Goal: Task Accomplishment & Management: Manage account settings

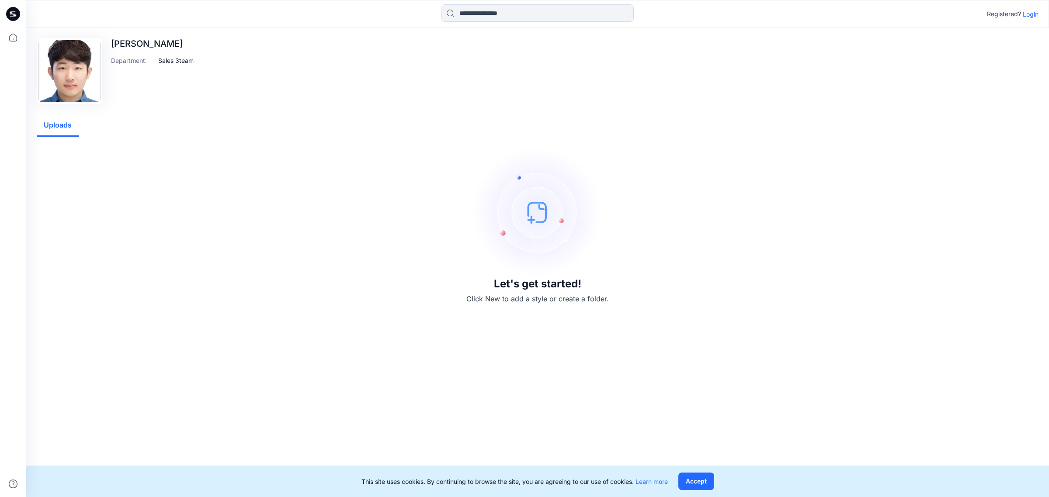
click at [1026, 10] on p "Login" at bounding box center [1031, 14] width 16 height 9
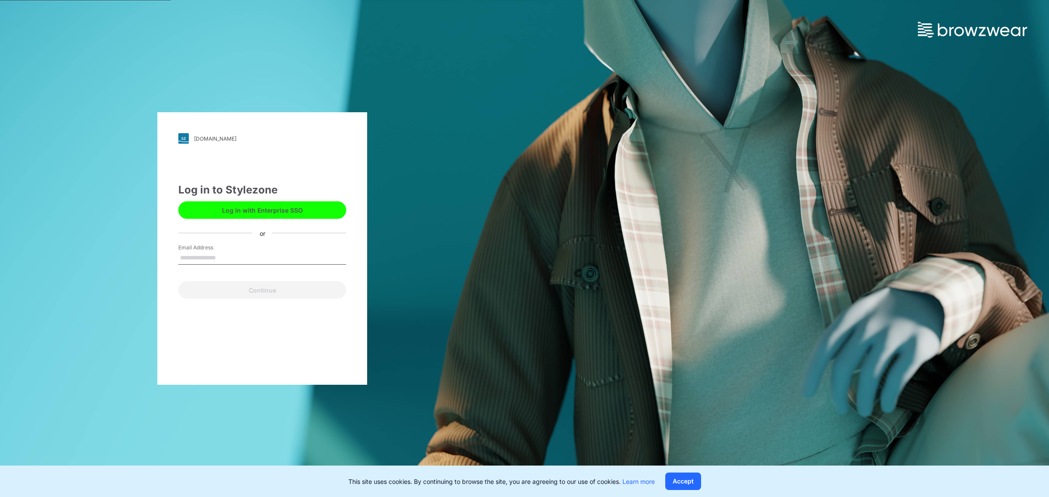
click at [251, 257] on input "Email Address" at bounding box center [262, 258] width 168 height 13
type input "**********"
click at [225, 289] on button "Continue" at bounding box center [262, 289] width 168 height 17
click at [245, 292] on button "Continue" at bounding box center [262, 289] width 168 height 17
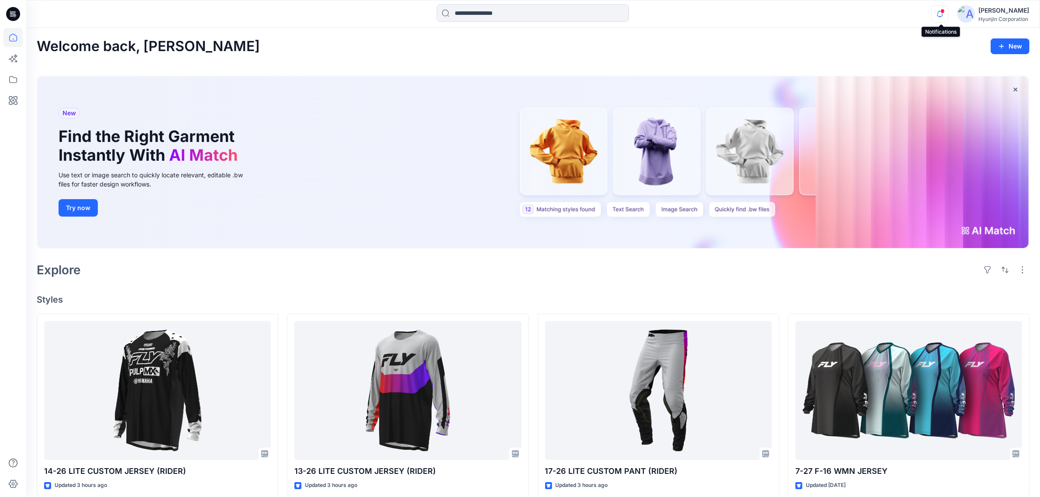
click at [832, 18] on icon "button" at bounding box center [940, 13] width 17 height 17
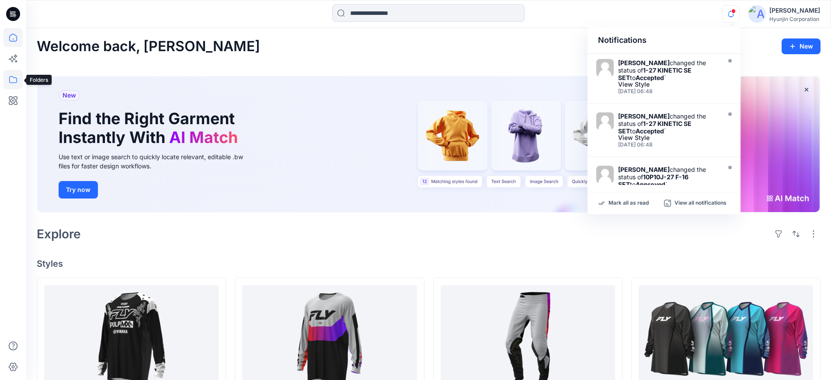
click at [14, 78] on icon at bounding box center [12, 79] width 19 height 19
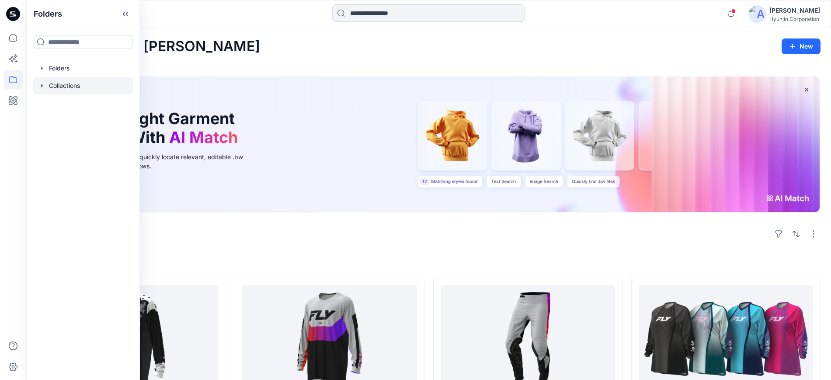
click at [63, 84] on div at bounding box center [83, 85] width 100 height 17
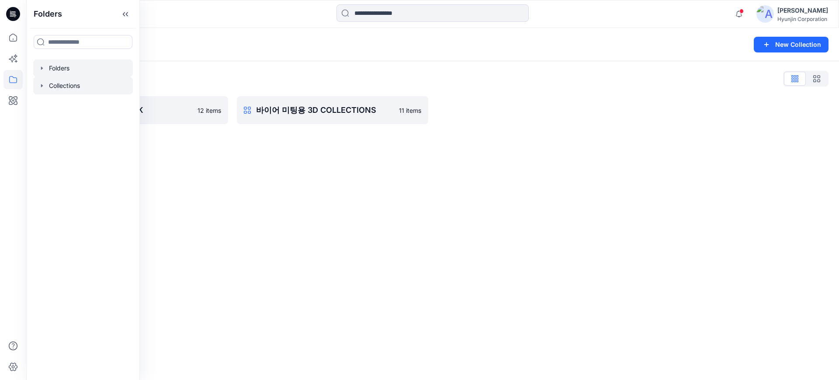
click at [68, 70] on div at bounding box center [83, 67] width 100 height 17
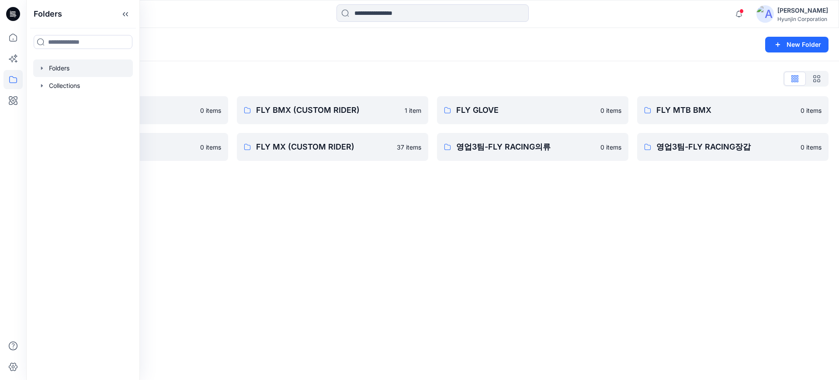
drag, startPoint x: 433, startPoint y: 235, endPoint x: 497, endPoint y: 184, distance: 81.4
click at [434, 233] on div "Folders New Folder Folders List 0-HYUNJIN 0 items FLY MX 0 items FLY BMX (CUSTO…" at bounding box center [432, 204] width 813 height 352
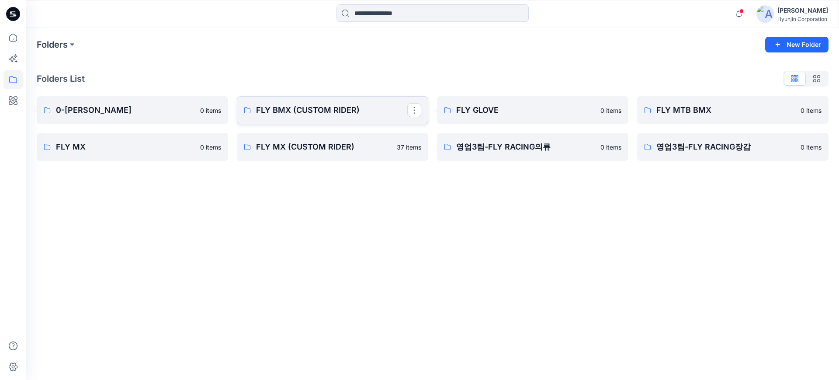
click at [341, 114] on p "FLY BMX (CUSTOM RIDER)" at bounding box center [331, 110] width 151 height 12
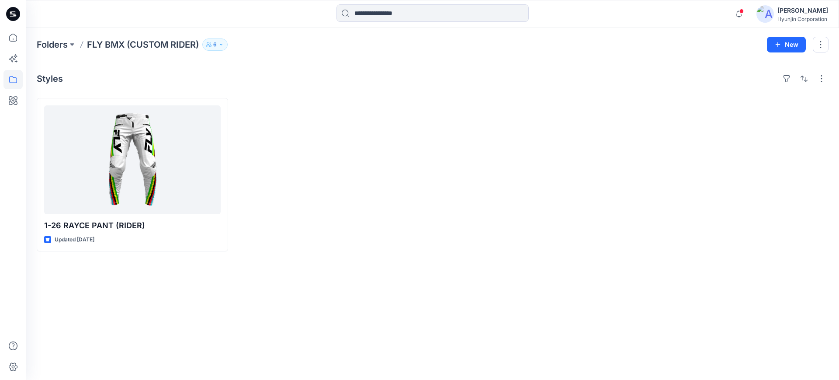
click at [211, 43] on icon "button" at bounding box center [210, 43] width 1 height 2
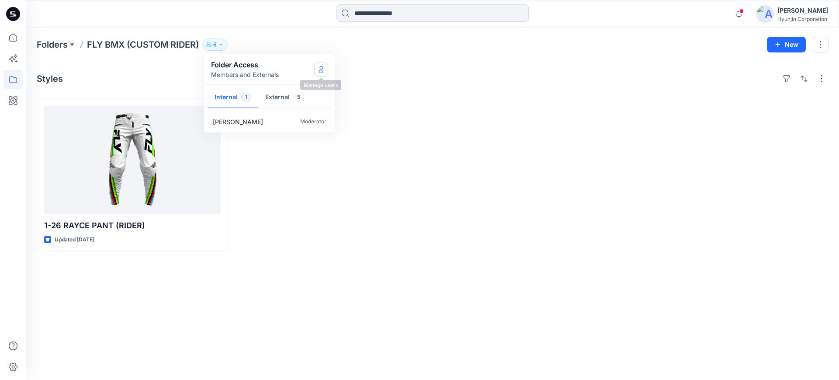
click at [319, 68] on icon "Manage Users" at bounding box center [321, 69] width 7 height 7
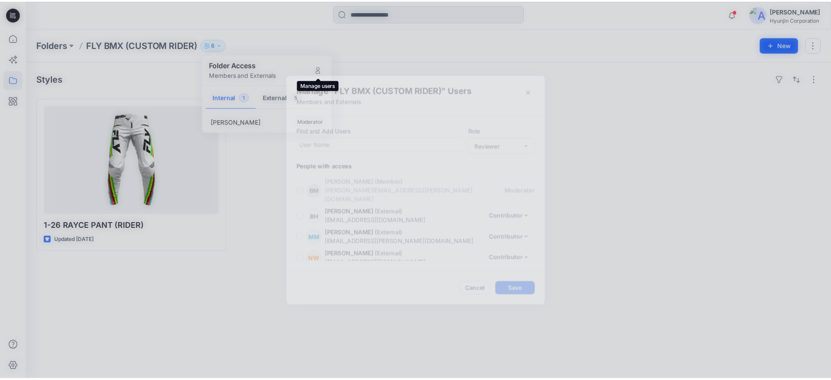
scroll to position [40, 0]
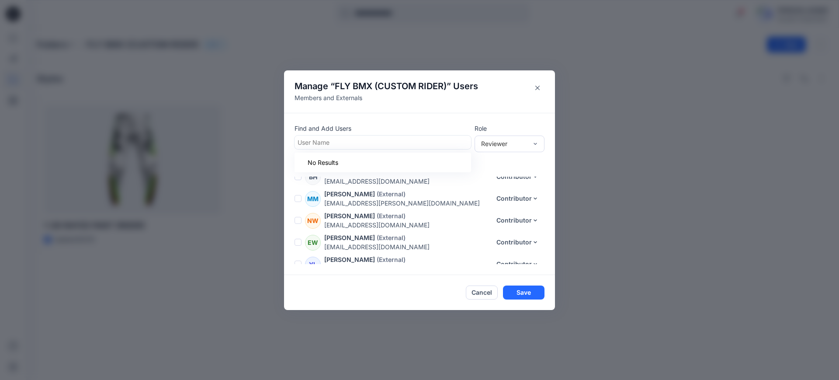
click at [373, 145] on div at bounding box center [383, 142] width 170 height 11
type input "*"
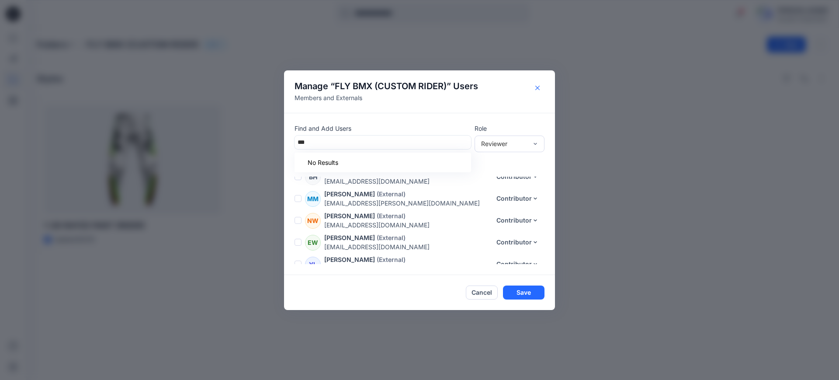
type input "***"
click at [538, 88] on icon "Close" at bounding box center [537, 87] width 4 height 4
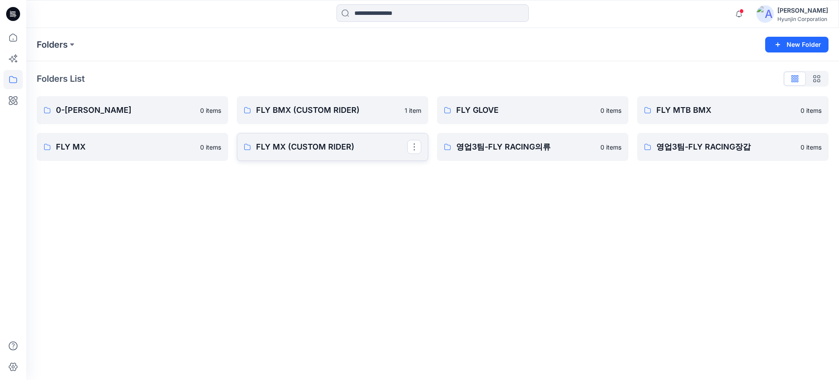
click at [340, 141] on p "FLY MX (CUSTOM RIDER)" at bounding box center [331, 147] width 151 height 12
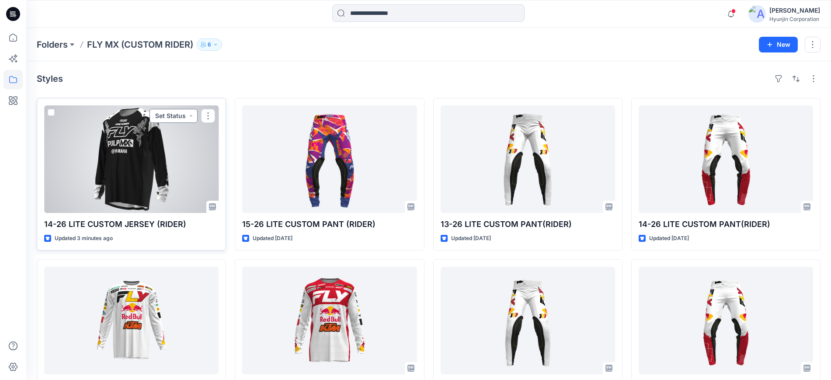
click at [183, 114] on button "Set Status" at bounding box center [173, 116] width 48 height 14
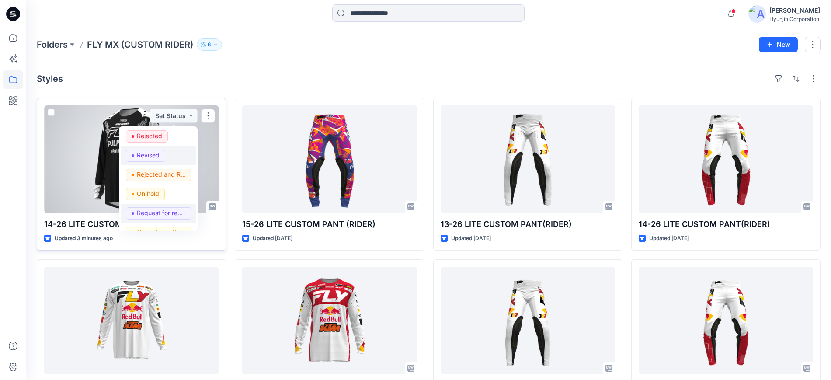
scroll to position [109, 0]
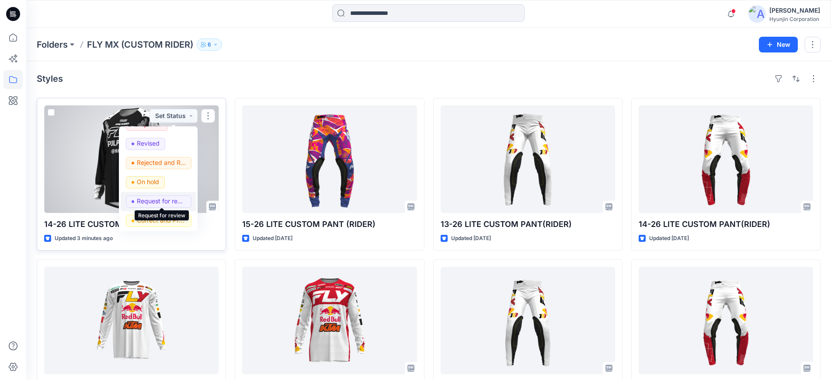
click at [166, 201] on p "Request for review" at bounding box center [161, 200] width 49 height 11
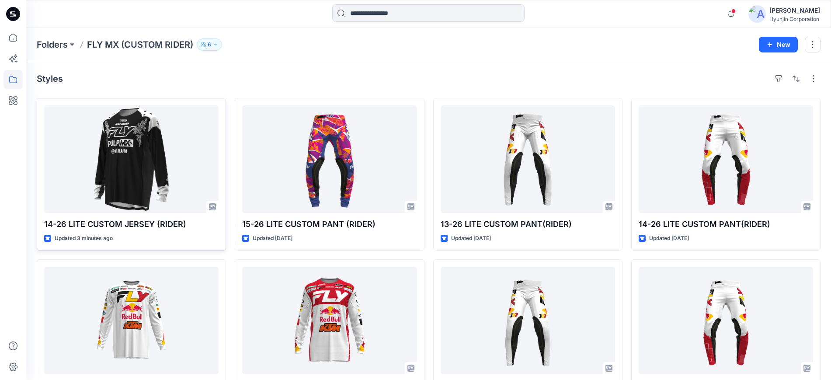
click at [548, 80] on div "Styles" at bounding box center [429, 79] width 784 height 14
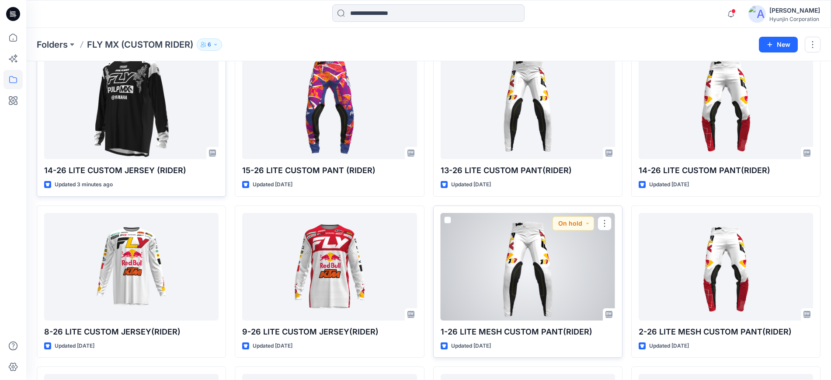
scroll to position [0, 0]
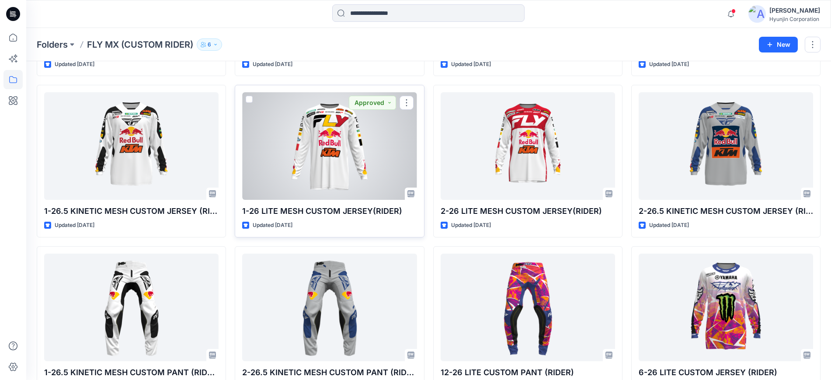
scroll to position [718, 0]
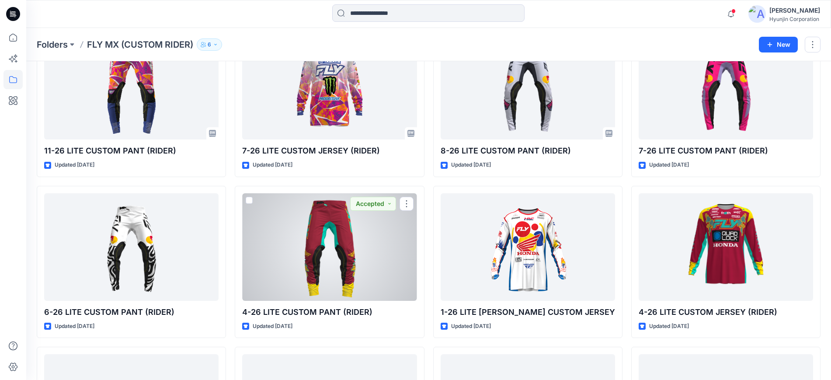
drag, startPoint x: 314, startPoint y: 262, endPoint x: 312, endPoint y: 267, distance: 5.5
click at [314, 262] on div at bounding box center [329, 246] width 174 height 107
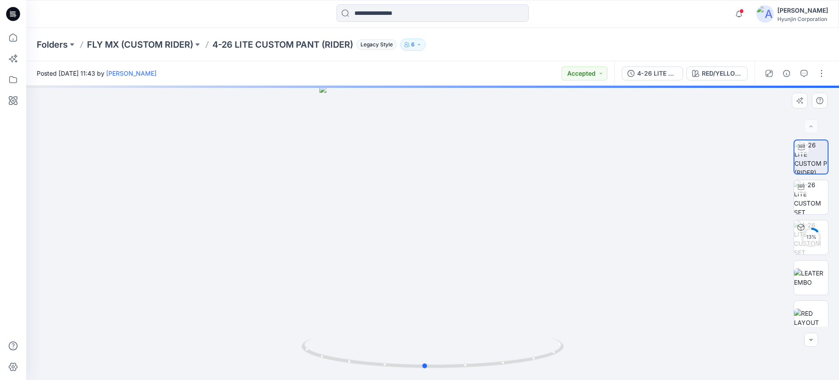
drag, startPoint x: 434, startPoint y: 297, endPoint x: 413, endPoint y: 282, distance: 25.5
click at [408, 288] on div at bounding box center [432, 233] width 813 height 294
click at [721, 66] on div "4-26 LITE CUSTOM PANT (RIDER) RED/YELLOW (WILSON)(UGLY)" at bounding box center [684, 73] width 140 height 24
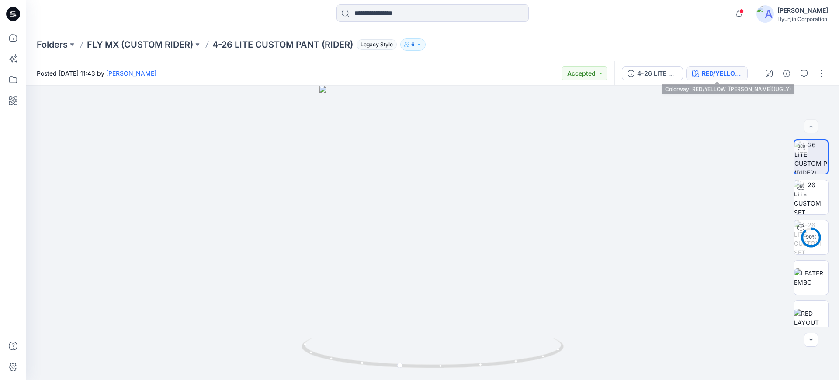
click at [722, 73] on div "RED/YELLOW (WILSON)(UGLY)" at bounding box center [722, 74] width 40 height 10
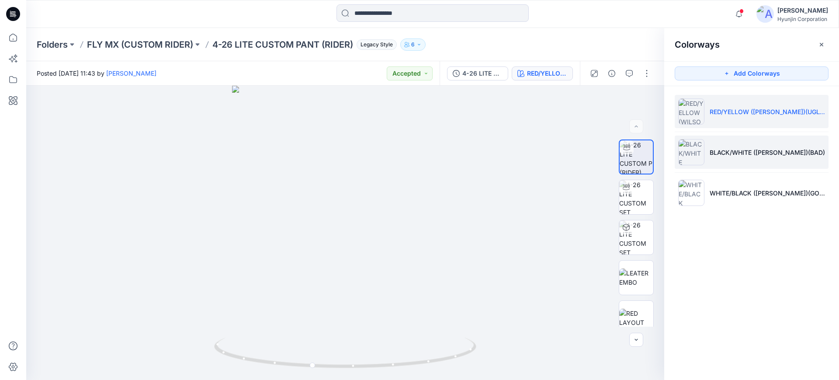
click at [747, 145] on li "BLACK/WHITE (WEBB)(BAD)" at bounding box center [752, 151] width 154 height 33
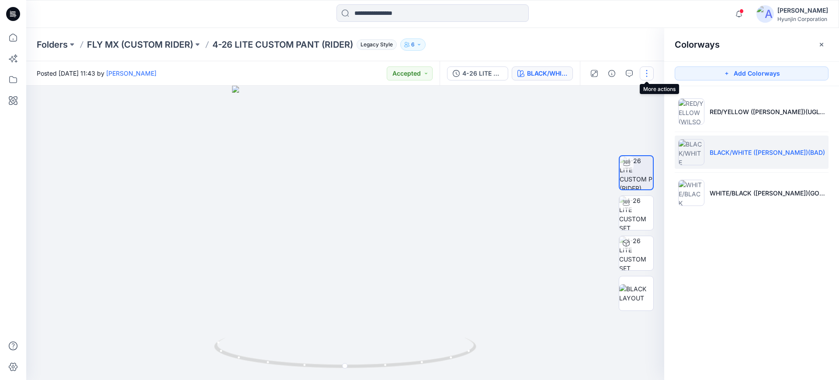
click at [645, 72] on button "button" at bounding box center [647, 73] width 14 height 14
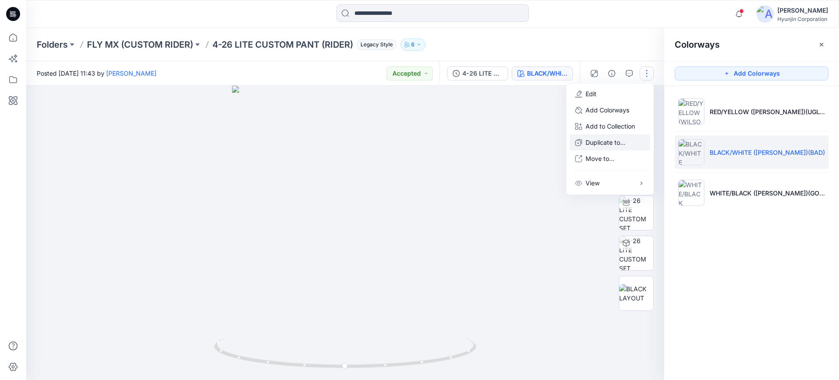
click at [613, 144] on p "Duplicate to..." at bounding box center [606, 142] width 40 height 9
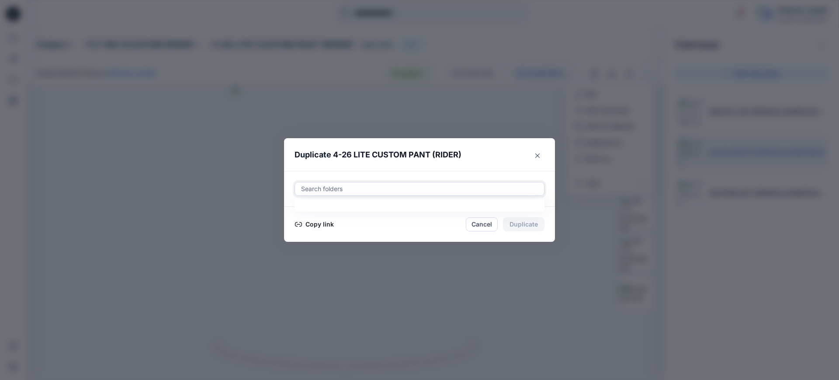
click at [387, 190] on div at bounding box center [419, 189] width 239 height 10
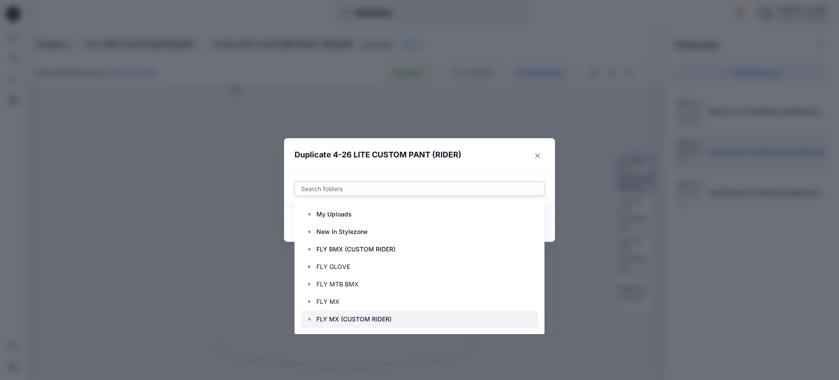
click at [334, 319] on p "FLY MX (CUSTOM RIDER)" at bounding box center [353, 319] width 75 height 10
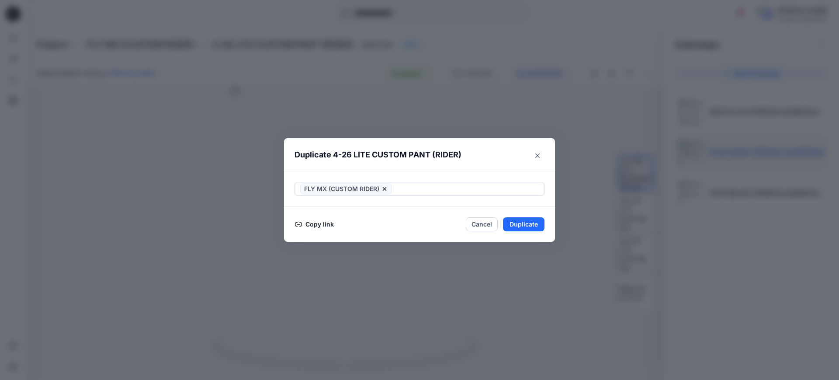
click at [504, 159] on header "Duplicate 4-26 LITE CUSTOM PANT (RIDER)" at bounding box center [410, 154] width 253 height 33
click at [525, 220] on button "Duplicate" at bounding box center [524, 224] width 42 height 14
click at [530, 225] on button "Close" at bounding box center [530, 225] width 28 height 14
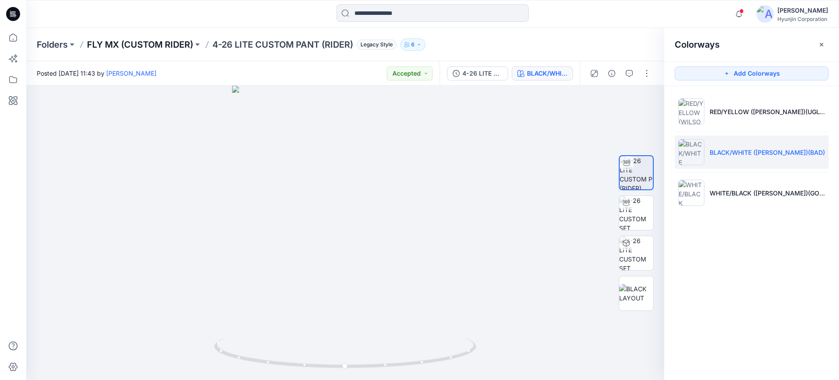
click at [171, 43] on p "FLY MX (CUSTOM RIDER)" at bounding box center [140, 44] width 106 height 12
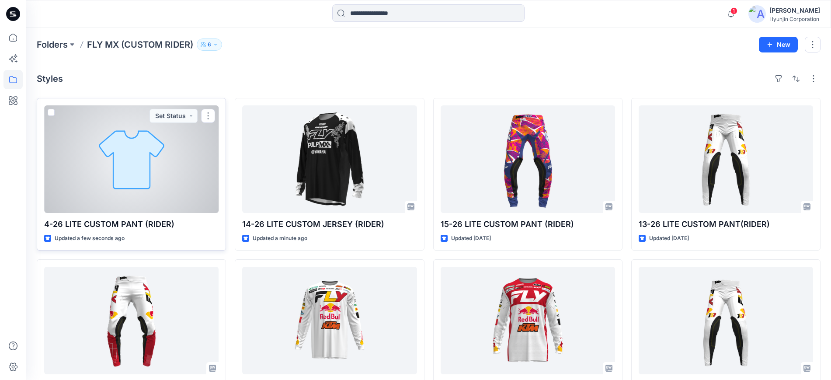
click at [178, 149] on div at bounding box center [131, 158] width 174 height 107
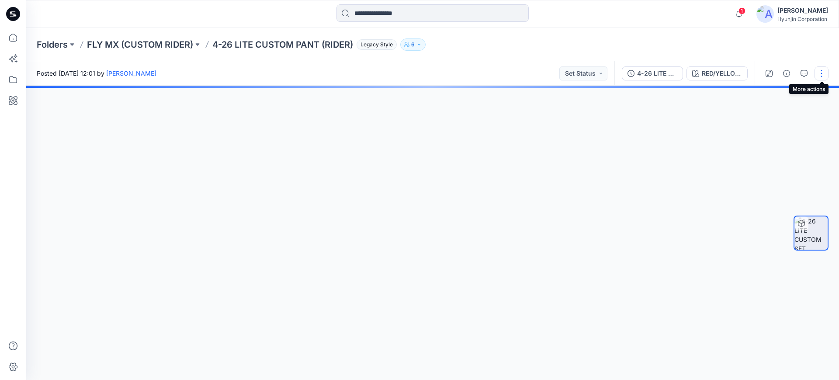
click at [819, 78] on button "button" at bounding box center [822, 73] width 14 height 14
click at [784, 94] on button "Edit" at bounding box center [785, 94] width 80 height 16
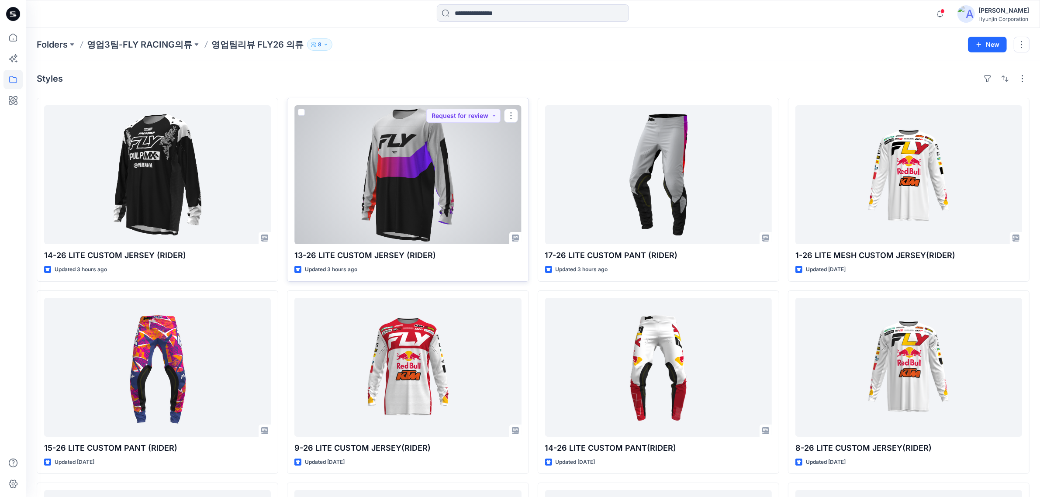
click at [399, 194] on div at bounding box center [408, 174] width 227 height 139
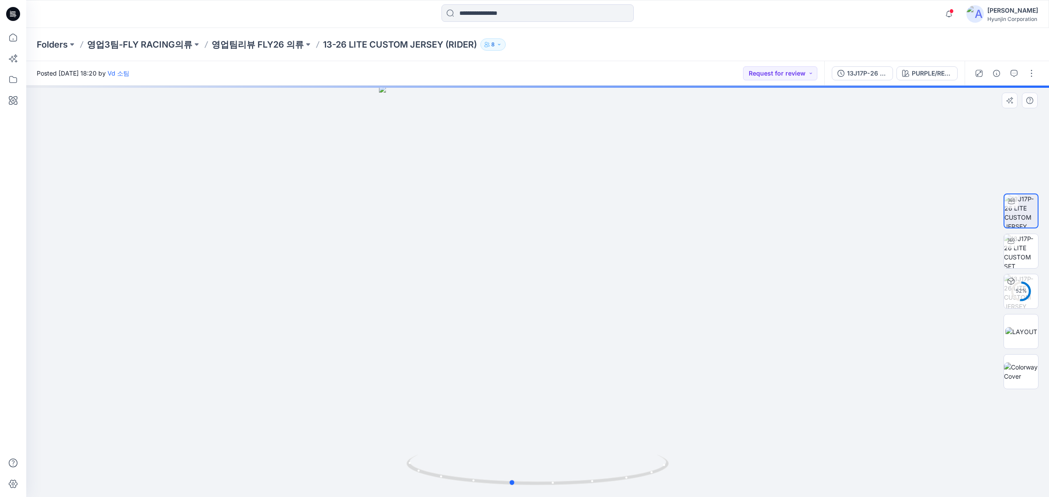
drag, startPoint x: 575, startPoint y: 407, endPoint x: 529, endPoint y: 361, distance: 65.2
click at [569, 379] on div at bounding box center [537, 292] width 1023 height 412
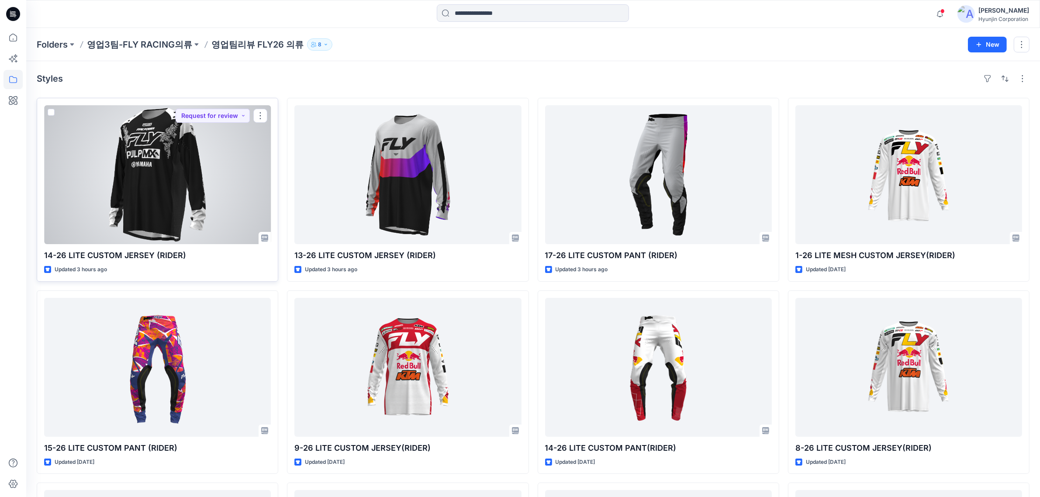
click at [141, 204] on div at bounding box center [157, 174] width 227 height 139
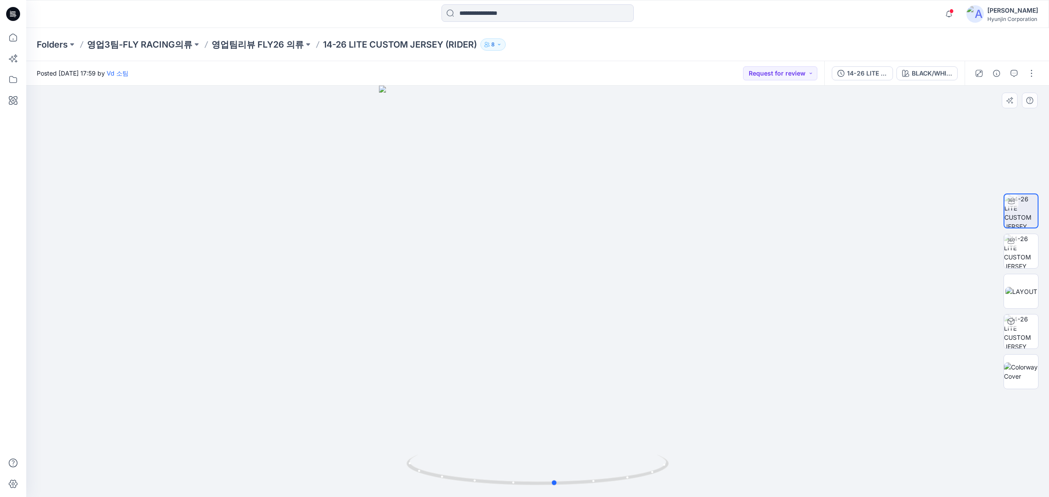
drag, startPoint x: 566, startPoint y: 391, endPoint x: 584, endPoint y: 352, distance: 42.6
click at [584, 352] on div at bounding box center [537, 292] width 1023 height 412
drag, startPoint x: 610, startPoint y: 405, endPoint x: 532, endPoint y: 446, distance: 88.3
click at [668, 379] on div at bounding box center [537, 292] width 1023 height 412
drag, startPoint x: 532, startPoint y: 449, endPoint x: 590, endPoint y: 443, distance: 58.4
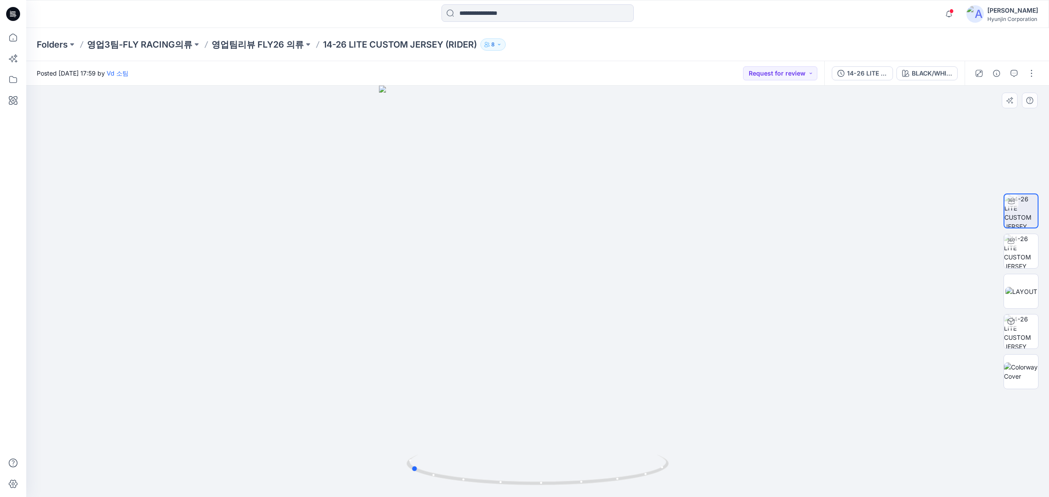
click at [596, 379] on div at bounding box center [537, 292] width 1023 height 412
drag, startPoint x: 593, startPoint y: 436, endPoint x: 630, endPoint y: 431, distance: 36.5
click at [596, 379] on div at bounding box center [537, 292] width 1023 height 412
drag, startPoint x: 600, startPoint y: 414, endPoint x: 590, endPoint y: 421, distance: 11.6
click at [600, 379] on div at bounding box center [537, 292] width 1023 height 412
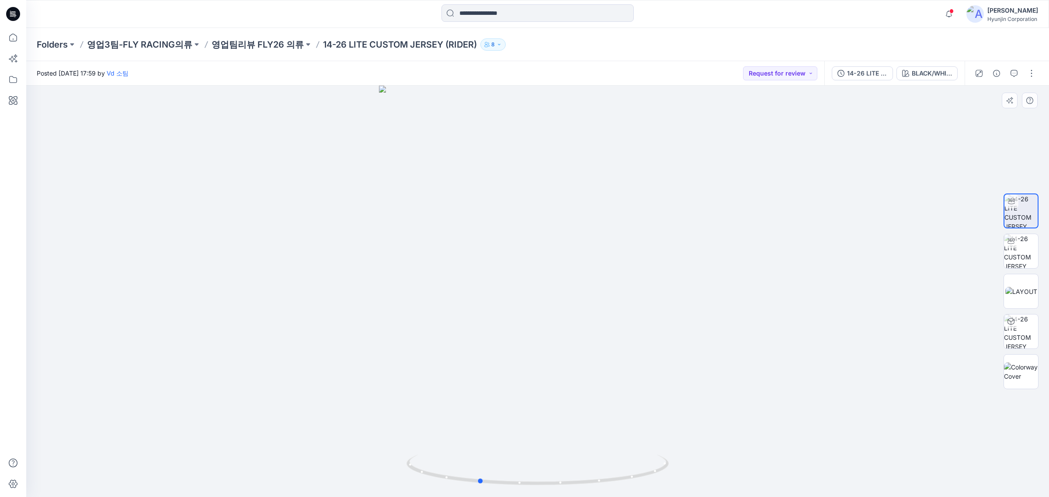
drag, startPoint x: 525, startPoint y: 448, endPoint x: 579, endPoint y: 451, distance: 54.3
click at [579, 379] on div at bounding box center [537, 292] width 1023 height 412
drag, startPoint x: 612, startPoint y: 438, endPoint x: 557, endPoint y: 440, distance: 54.7
click at [557, 379] on div at bounding box center [537, 292] width 1023 height 412
drag, startPoint x: 575, startPoint y: 468, endPoint x: 654, endPoint y: 454, distance: 80.3
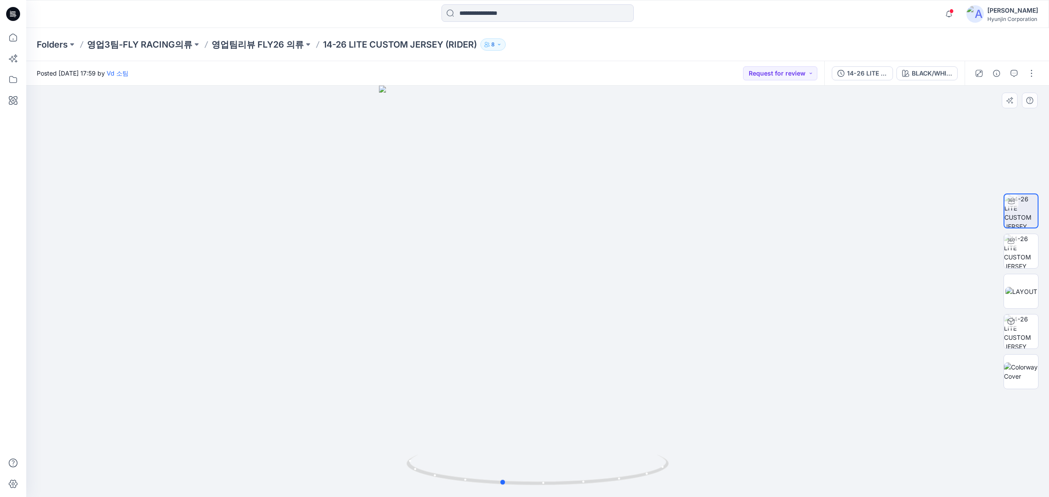
click at [654, 379] on div at bounding box center [537, 292] width 1023 height 412
drag, startPoint x: 635, startPoint y: 436, endPoint x: 604, endPoint y: 439, distance: 31.2
click at [604, 379] on div at bounding box center [537, 292] width 1023 height 412
click at [839, 74] on button "button" at bounding box center [1031, 73] width 14 height 14
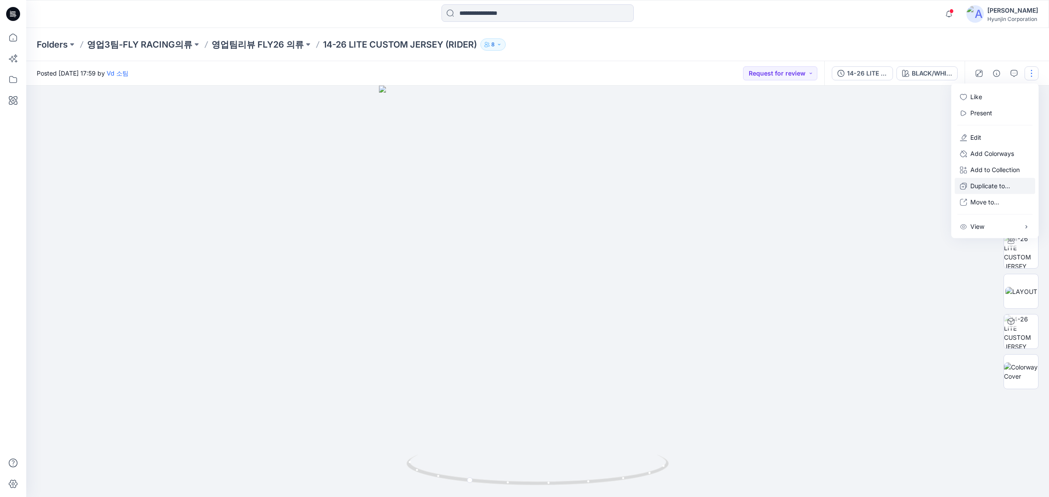
click at [839, 191] on button "Duplicate to..." at bounding box center [994, 186] width 80 height 16
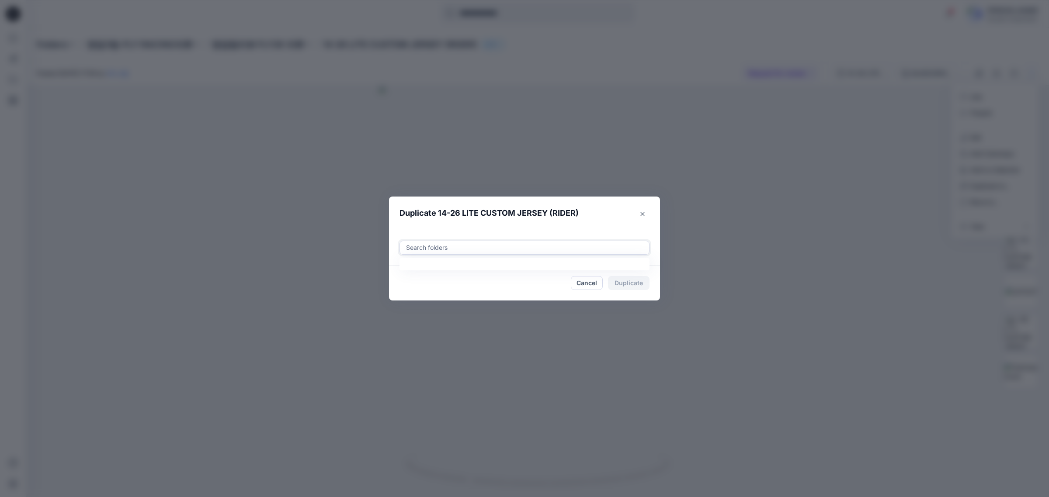
click at [502, 247] on div at bounding box center [524, 248] width 239 height 10
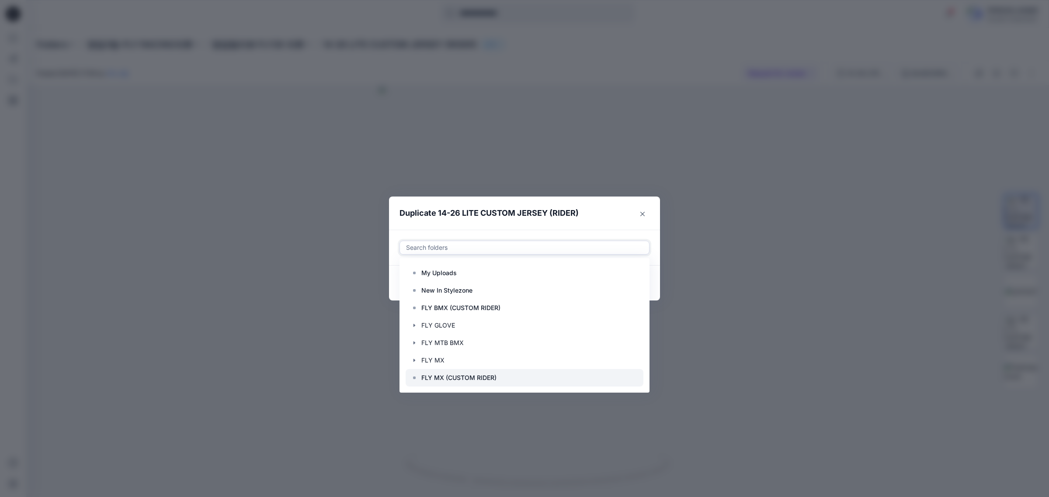
click at [442, 378] on p "FLY MX (CUSTOM RIDER)" at bounding box center [458, 378] width 75 height 10
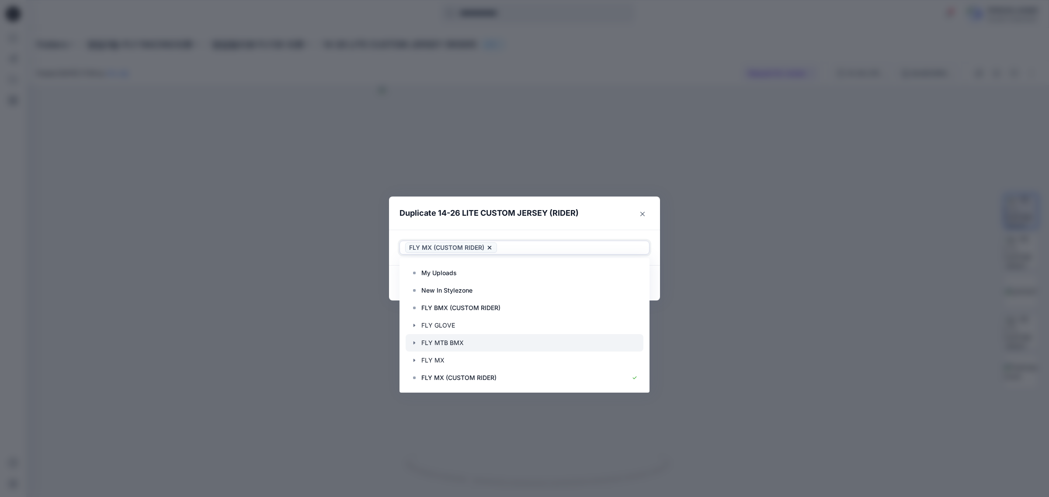
scroll to position [35, 0]
click at [414, 341] on icon at bounding box center [414, 343] width 7 height 7
click at [422, 347] on p "FLY MX (CUSTOM RIDER)" at bounding box center [458, 343] width 75 height 10
click at [589, 222] on header "Duplicate 14-26 LITE CUSTOM JERSEY (RIDER)" at bounding box center [515, 213] width 253 height 33
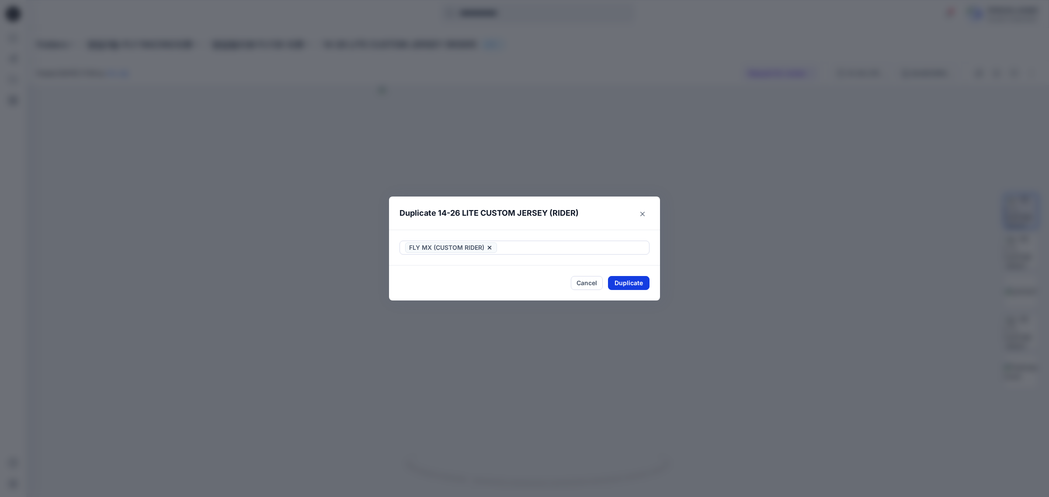
click at [621, 280] on button "Duplicate" at bounding box center [629, 283] width 42 height 14
click at [624, 284] on button "Close" at bounding box center [635, 283] width 28 height 14
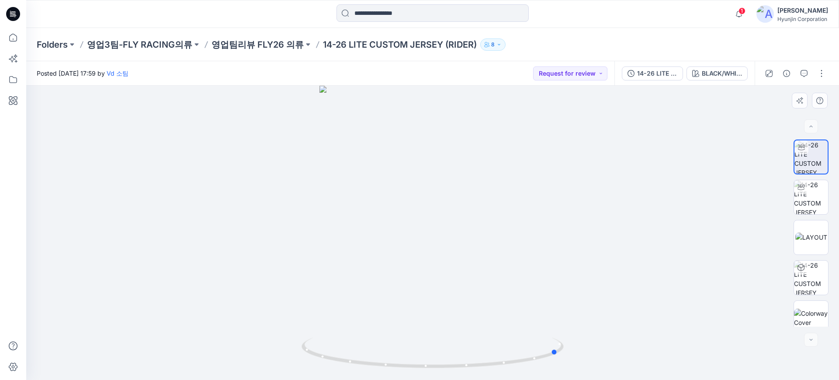
drag, startPoint x: 505, startPoint y: 301, endPoint x: 451, endPoint y: 302, distance: 53.3
click at [438, 309] on div at bounding box center [432, 233] width 813 height 294
click at [745, 9] on span "1" at bounding box center [741, 10] width 7 height 7
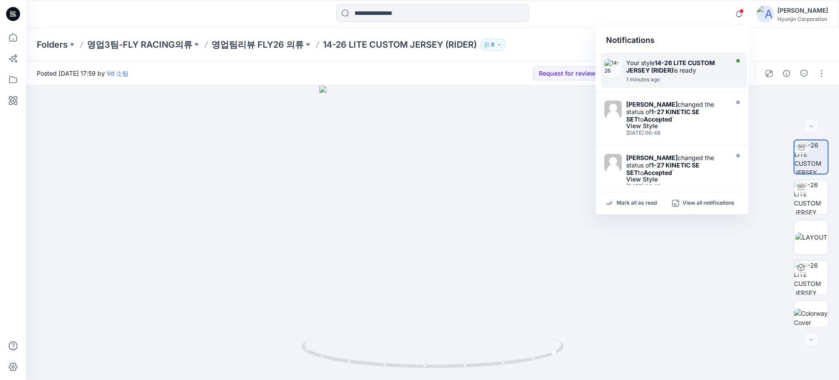
click at [677, 67] on div "Your style 14-26 LITE CUSTOM JERSEY (RIDER) is ready" at bounding box center [676, 66] width 101 height 15
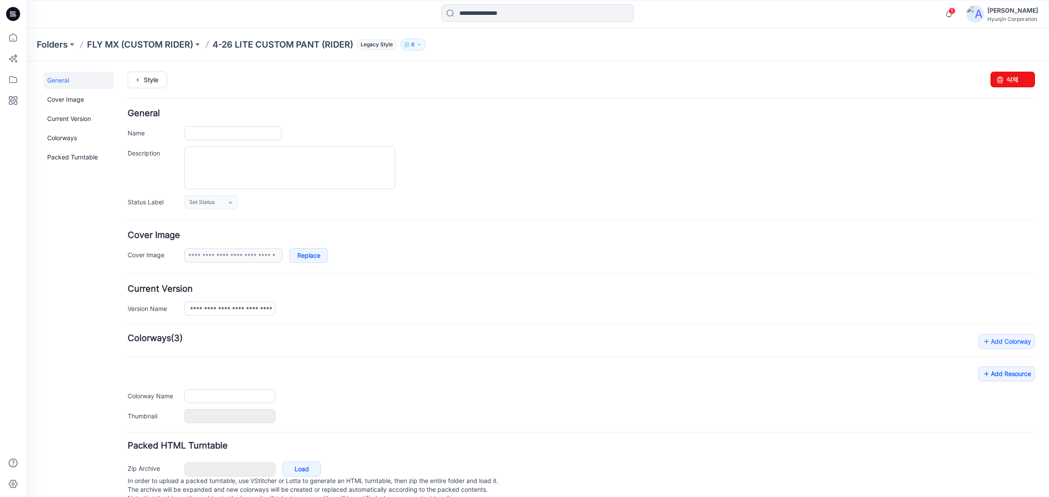
type input "**********"
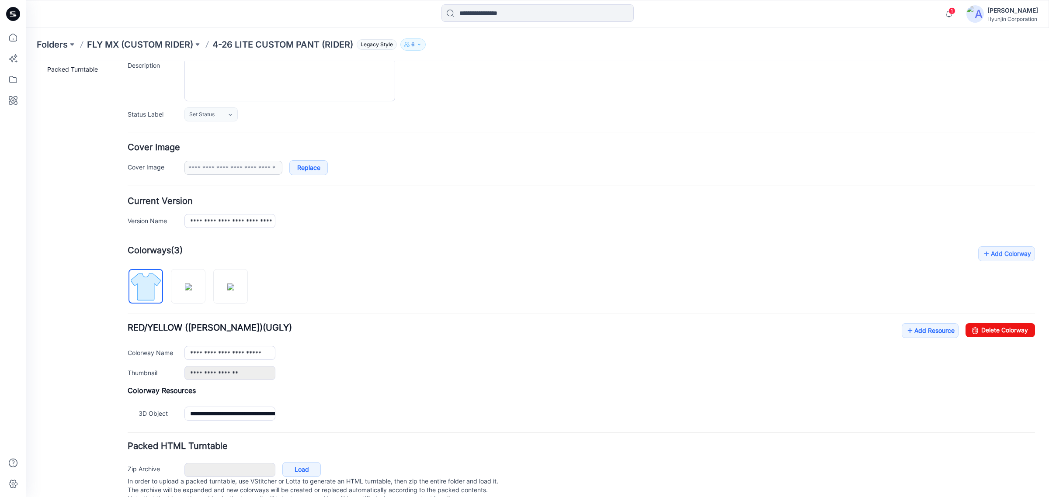
scroll to position [117, 0]
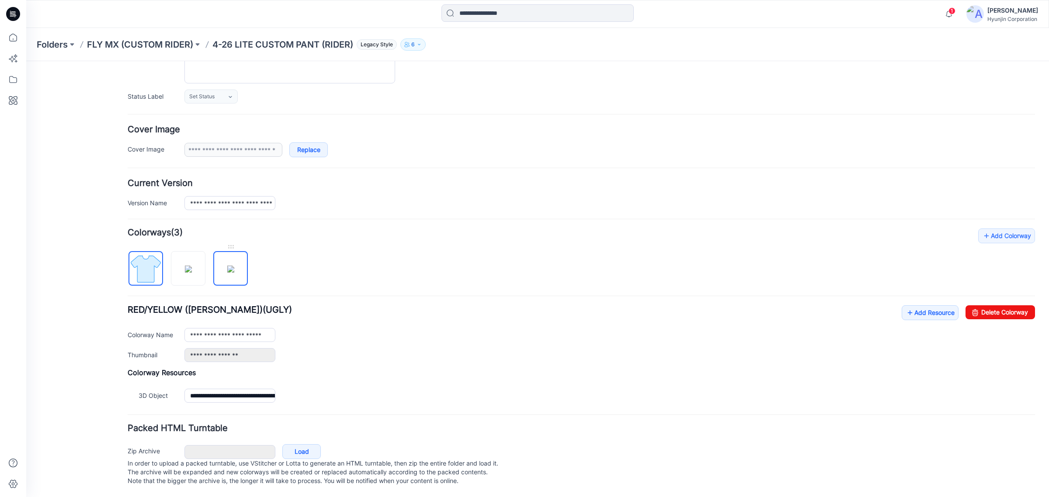
click at [227, 163] on img at bounding box center [230, 269] width 7 height 7
type input "**********"
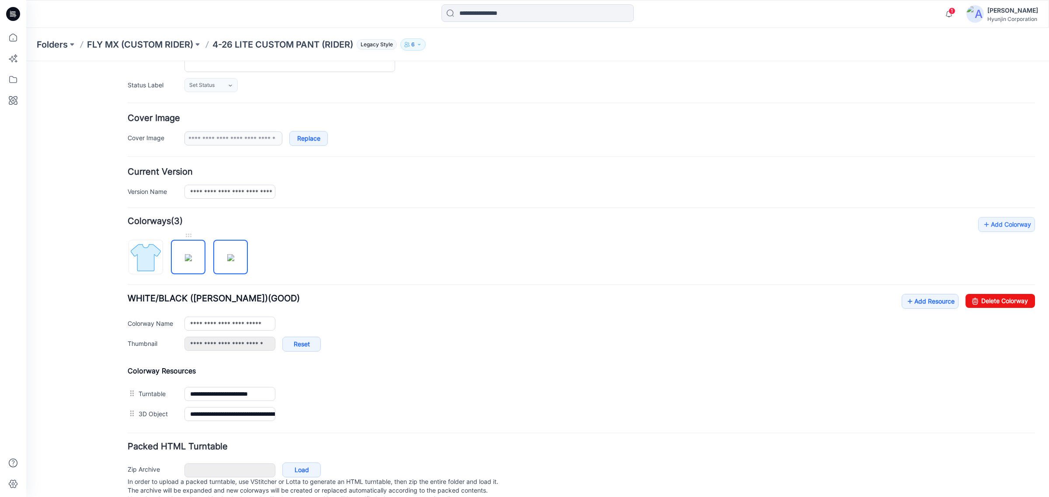
click at [191, 163] on img at bounding box center [188, 257] width 7 height 7
click at [152, 163] on img at bounding box center [145, 257] width 33 height 33
type input "**********"
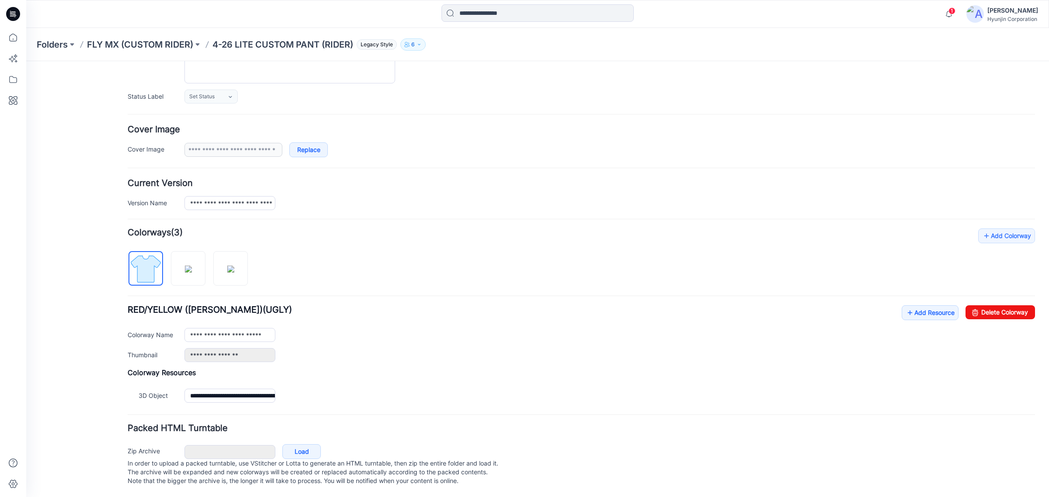
drag, startPoint x: 152, startPoint y: 247, endPoint x: 360, endPoint y: 263, distance: 208.2
click at [360, 163] on div "**********" at bounding box center [581, 317] width 907 height 177
click at [357, 163] on hr at bounding box center [581, 219] width 907 height 1
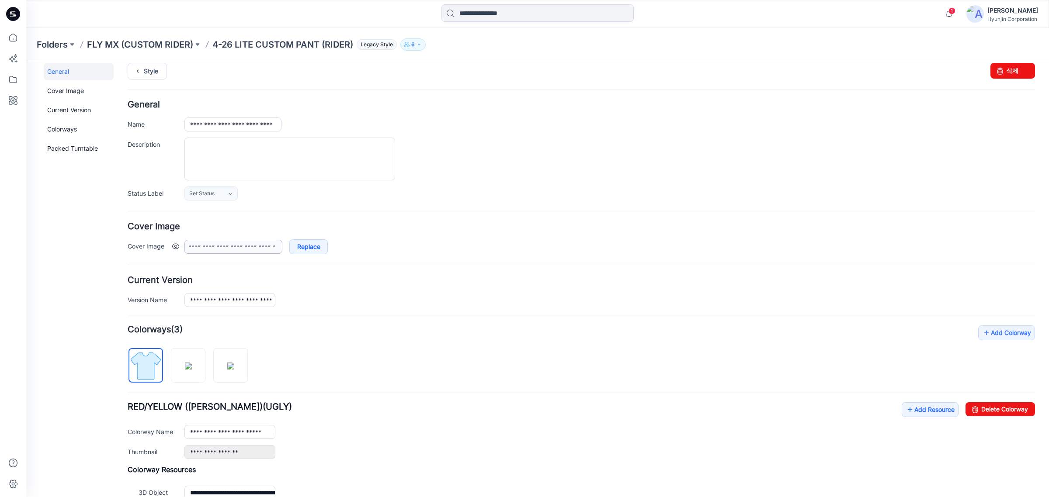
scroll to position [8, 0]
drag, startPoint x: 252, startPoint y: 127, endPoint x: 345, endPoint y: 125, distance: 93.5
click at [342, 121] on div "**********" at bounding box center [609, 125] width 850 height 14
click at [426, 163] on h4 "Cover Image" at bounding box center [581, 227] width 907 height 8
click at [256, 163] on div "**********" at bounding box center [255, 247] width 143 height 15
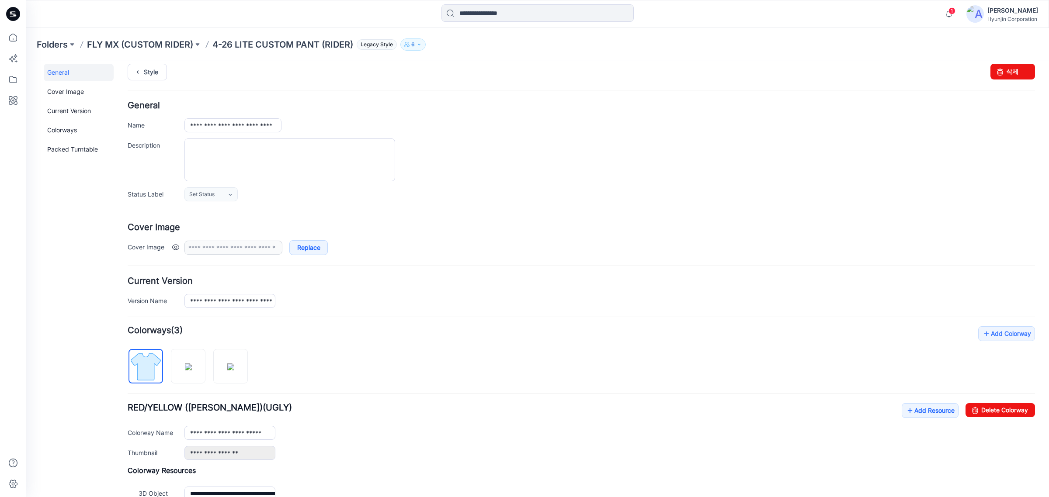
click at [177, 163] on link at bounding box center [175, 247] width 7 height 7
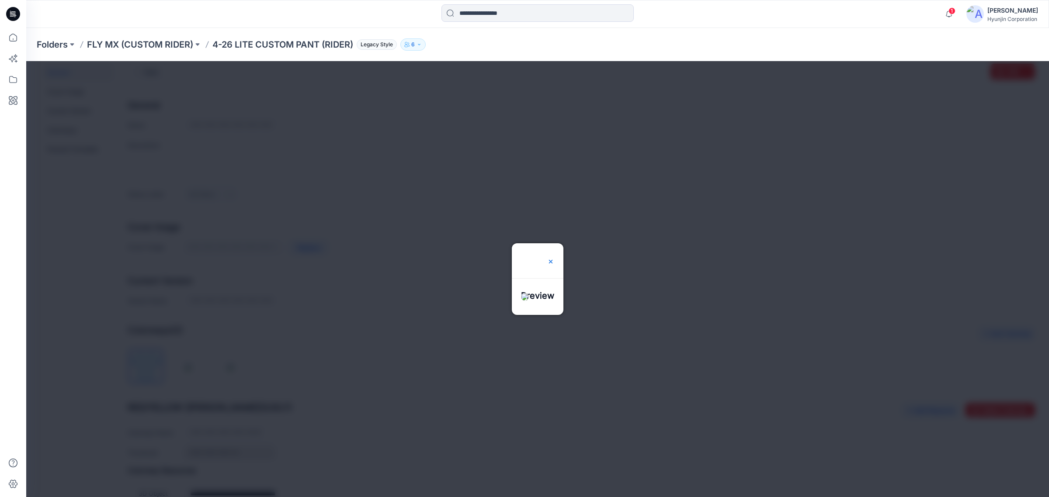
click at [426, 163] on img at bounding box center [550, 261] width 7 height 7
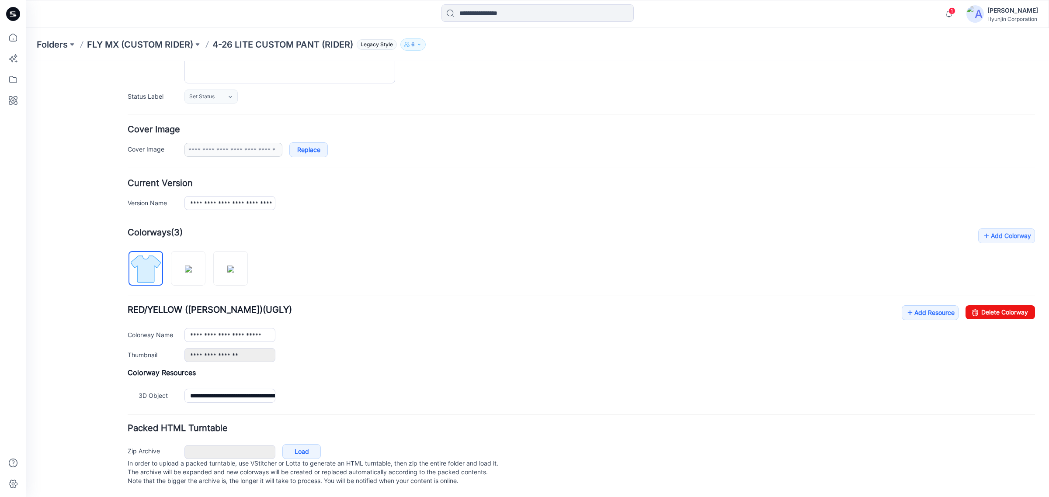
scroll to position [117, 0]
drag, startPoint x: 193, startPoint y: 260, endPoint x: 152, endPoint y: 254, distance: 42.0
click at [132, 163] on div at bounding box center [191, 264] width 127 height 45
click at [349, 163] on hr at bounding box center [581, 296] width 907 height 1
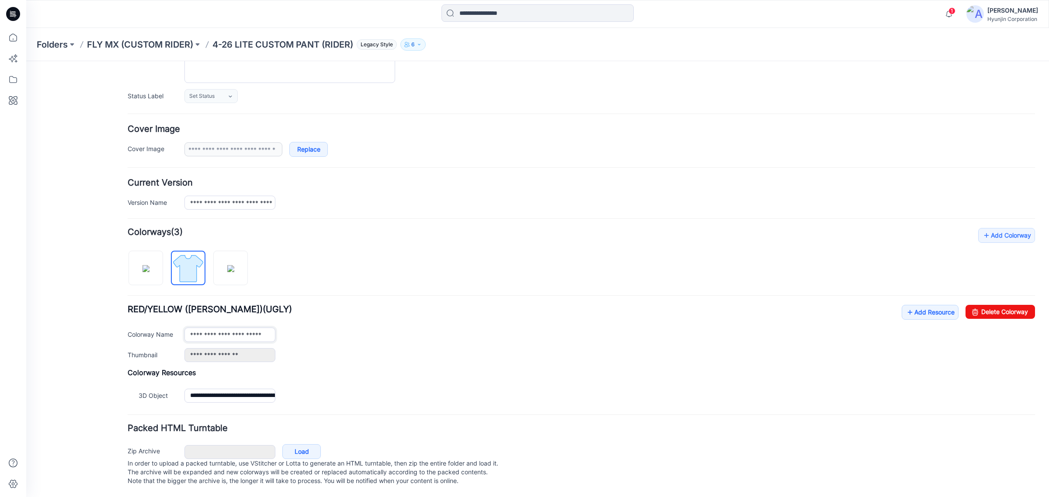
drag, startPoint x: 236, startPoint y: 322, endPoint x: 347, endPoint y: 311, distance: 111.1
click at [347, 163] on div "**********" at bounding box center [581, 333] width 907 height 57
click at [195, 163] on img at bounding box center [188, 268] width 33 height 33
click at [196, 163] on img at bounding box center [188, 268] width 33 height 33
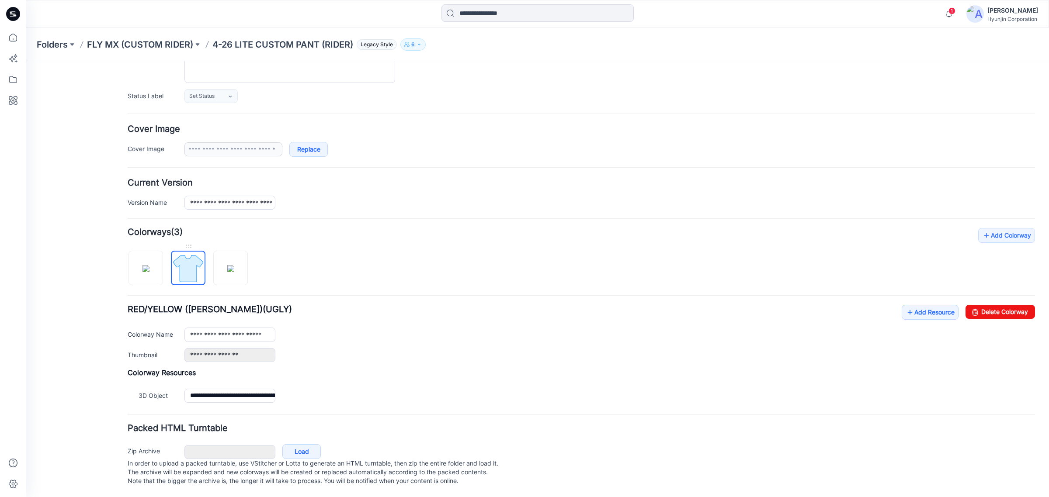
click at [196, 163] on img at bounding box center [188, 268] width 33 height 33
click at [146, 163] on img at bounding box center [145, 268] width 7 height 7
type input "**********"
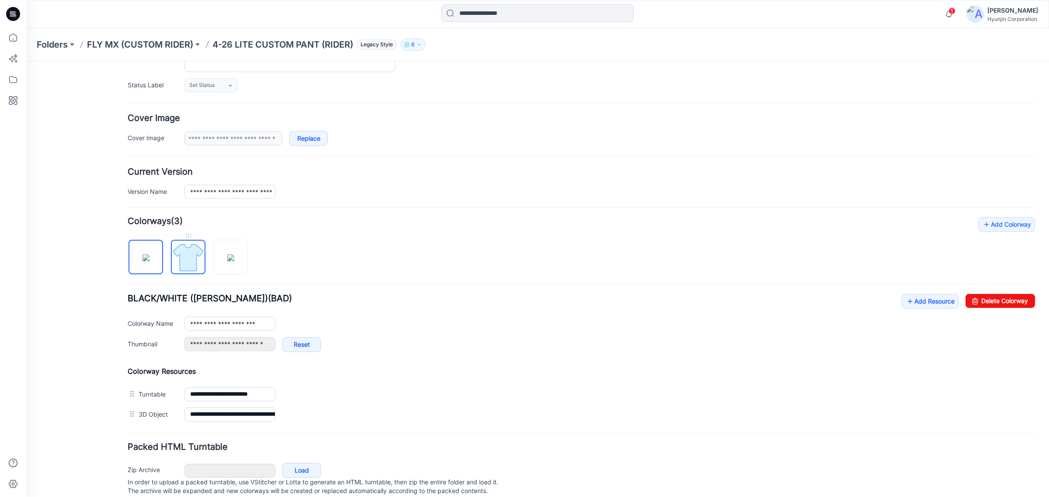
click at [176, 163] on img at bounding box center [188, 257] width 33 height 33
type input "**********"
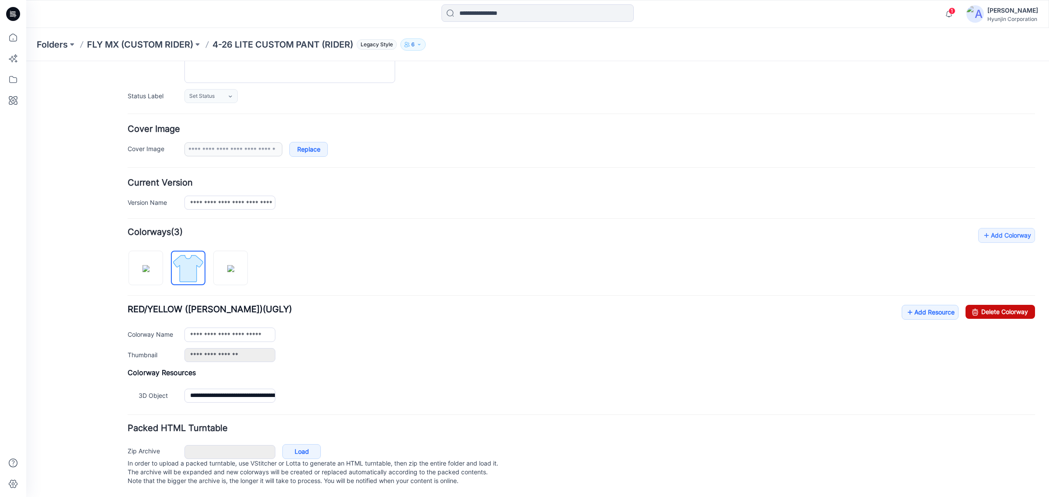
drag, startPoint x: 987, startPoint y: 302, endPoint x: 607, endPoint y: 116, distance: 423.3
click at [426, 163] on link "Delete Colorway" at bounding box center [999, 312] width 69 height 14
type input "**********"
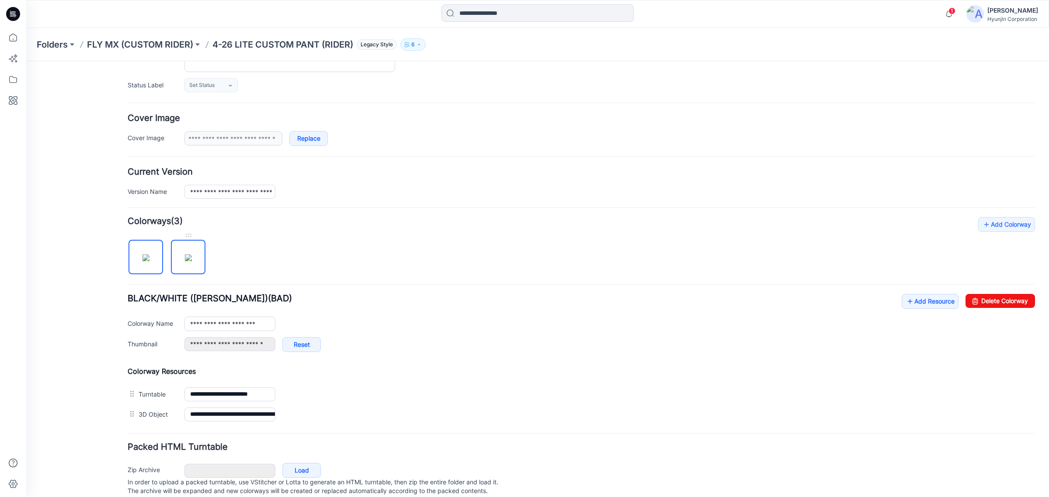
click at [187, 163] on img at bounding box center [188, 257] width 7 height 7
drag, startPoint x: 980, startPoint y: 306, endPoint x: 601, endPoint y: 112, distance: 425.5
click at [426, 163] on link "Delete Colorway" at bounding box center [999, 301] width 69 height 14
type input "**********"
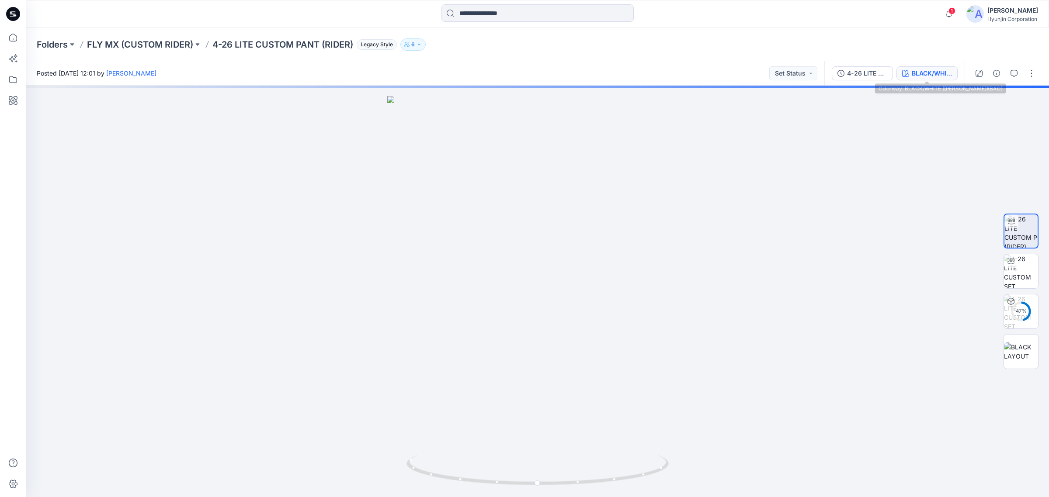
click at [942, 78] on button "BLACK/WHITE ([PERSON_NAME])(BAD)" at bounding box center [926, 73] width 61 height 14
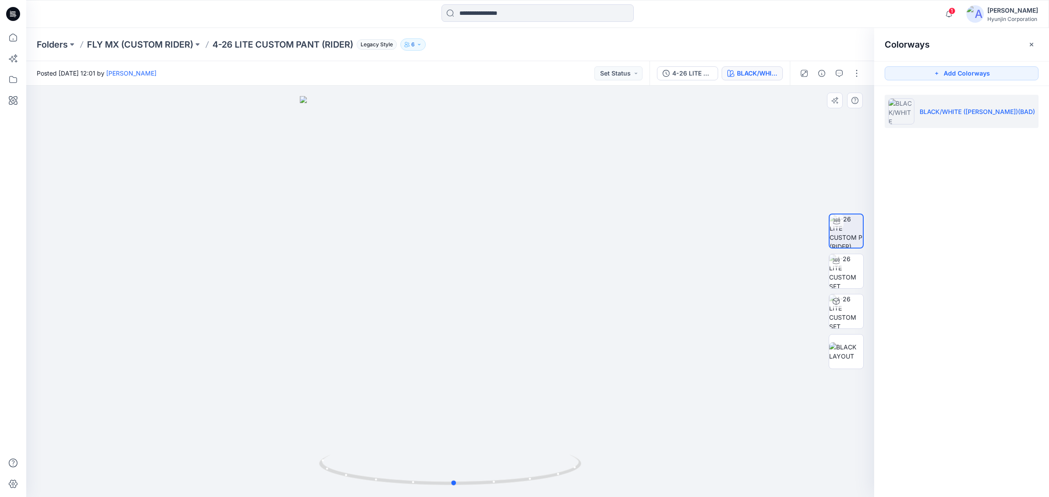
drag, startPoint x: 479, startPoint y: 371, endPoint x: 483, endPoint y: 352, distance: 19.2
click at [483, 352] on div at bounding box center [450, 292] width 848 height 412
click at [843, 269] on img at bounding box center [846, 271] width 34 height 34
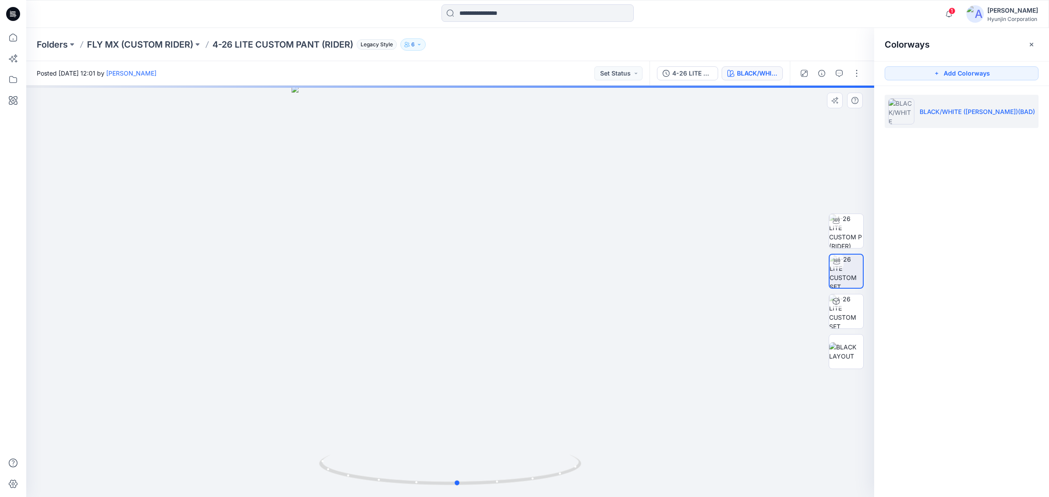
drag, startPoint x: 493, startPoint y: 378, endPoint x: 500, endPoint y: 368, distance: 12.9
click at [500, 368] on div at bounding box center [450, 292] width 848 height 412
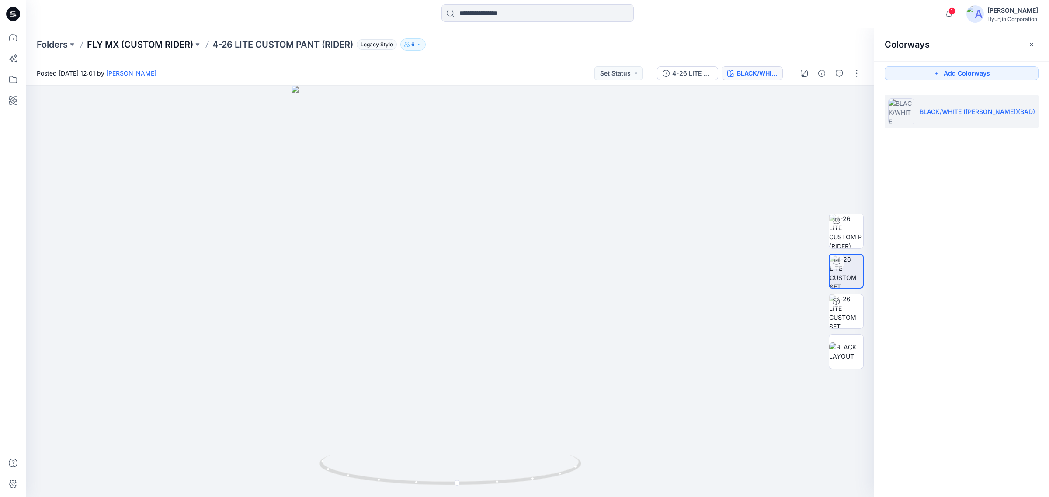
click at [173, 42] on p "FLY MX (CUSTOM RIDER)" at bounding box center [140, 44] width 106 height 12
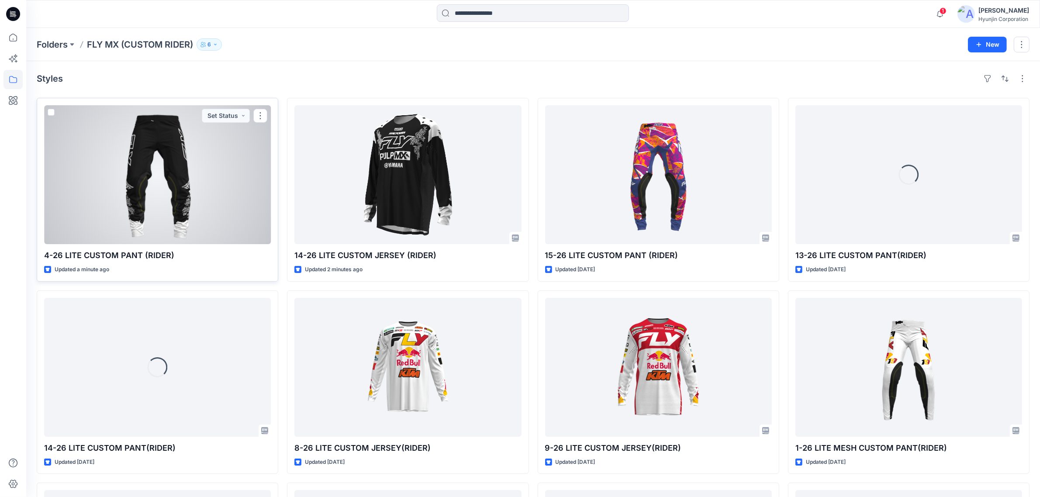
click at [171, 174] on div at bounding box center [157, 174] width 227 height 139
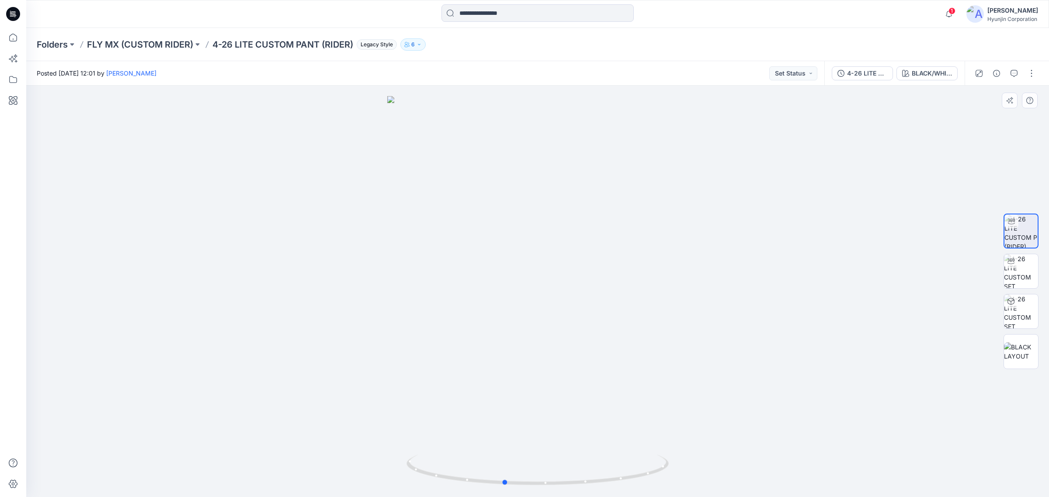
drag, startPoint x: 517, startPoint y: 361, endPoint x: 485, endPoint y: 357, distance: 31.3
click at [485, 357] on div at bounding box center [537, 292] width 1023 height 412
click at [1023, 262] on img at bounding box center [1021, 271] width 34 height 34
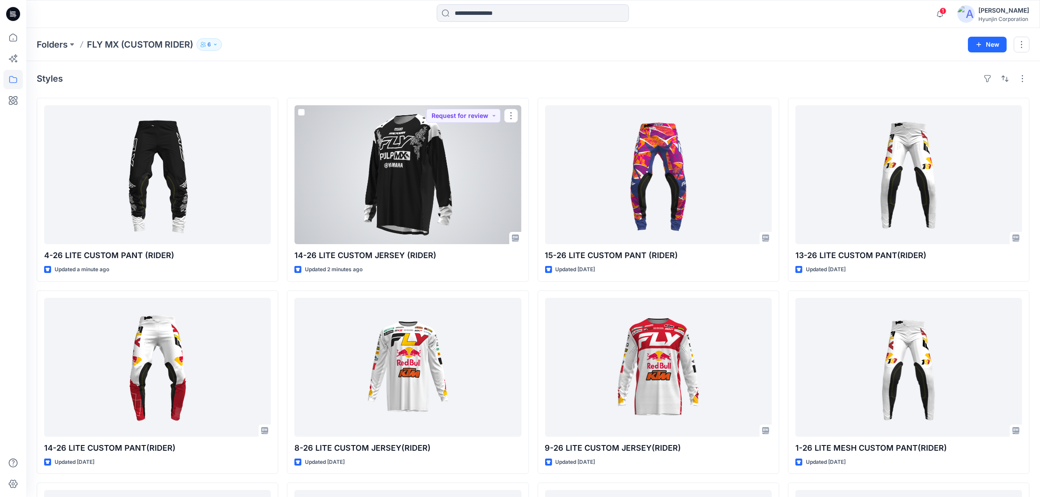
click at [417, 188] on div at bounding box center [408, 174] width 227 height 139
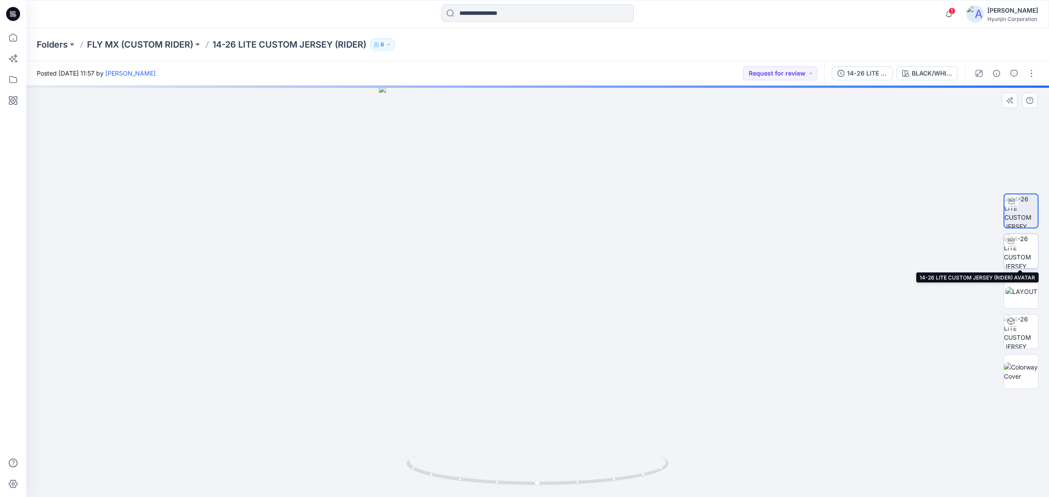
drag, startPoint x: 1018, startPoint y: 258, endPoint x: 1015, endPoint y: 261, distance: 4.6
click at [1017, 258] on img at bounding box center [1021, 251] width 34 height 34
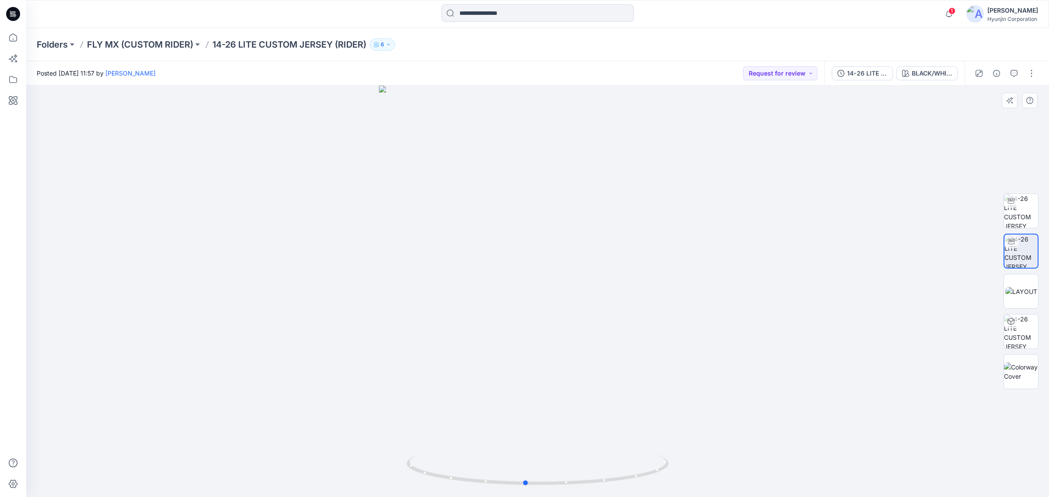
drag, startPoint x: 628, startPoint y: 420, endPoint x: 633, endPoint y: 381, distance: 39.6
click at [633, 381] on div at bounding box center [537, 292] width 1023 height 412
drag, startPoint x: 449, startPoint y: 331, endPoint x: 113, endPoint y: 103, distance: 406.1
click at [507, 292] on div at bounding box center [537, 292] width 1023 height 412
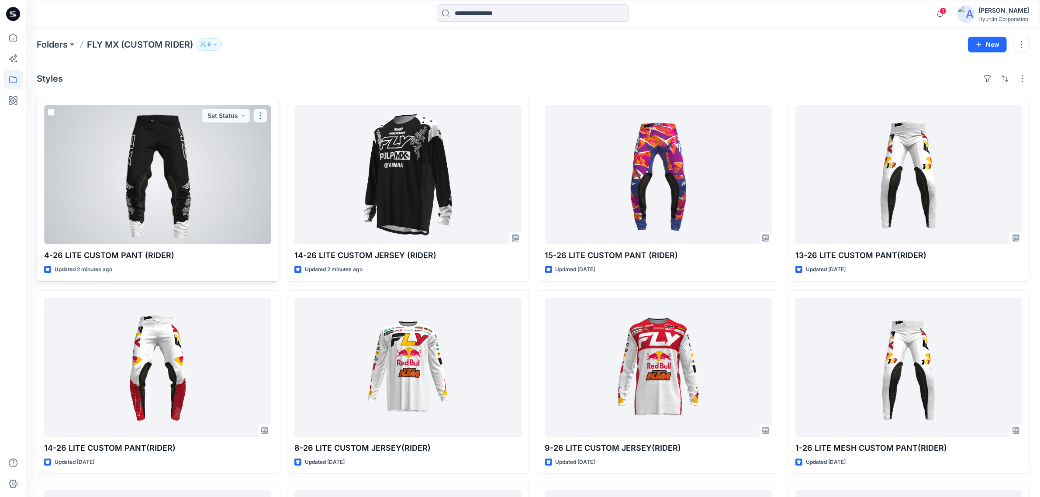
click at [258, 114] on button "button" at bounding box center [260, 116] width 14 height 14
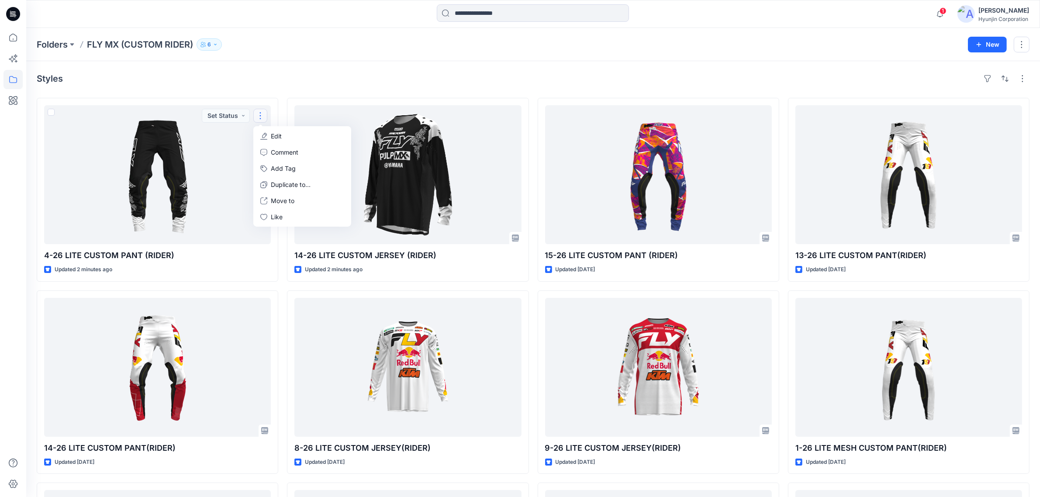
click at [347, 52] on div "Folders FLY MX (CUSTOM RIDER) 6 New" at bounding box center [533, 44] width 1014 height 33
click at [361, 58] on div "Folders FLY MX (CUSTOM RIDER) 6 New" at bounding box center [533, 44] width 1014 height 33
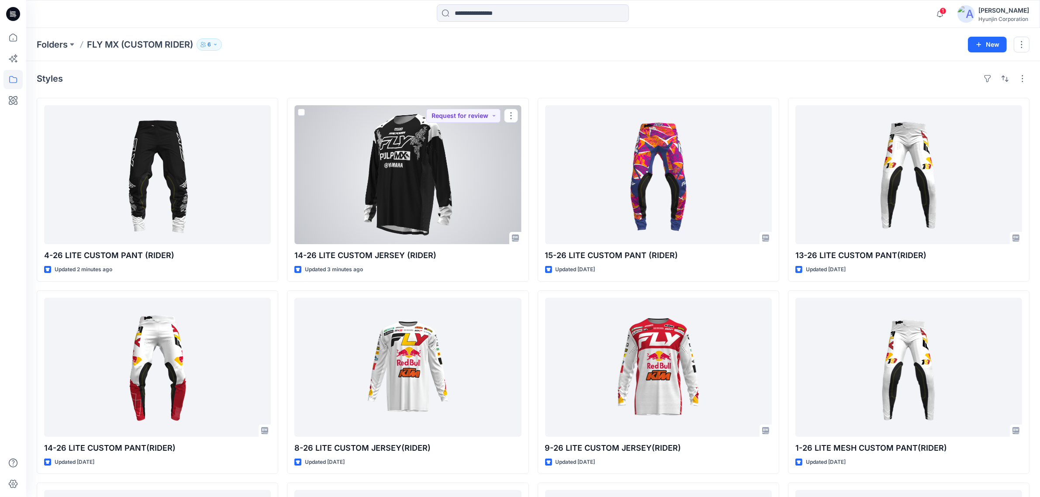
click at [497, 184] on div at bounding box center [408, 174] width 227 height 139
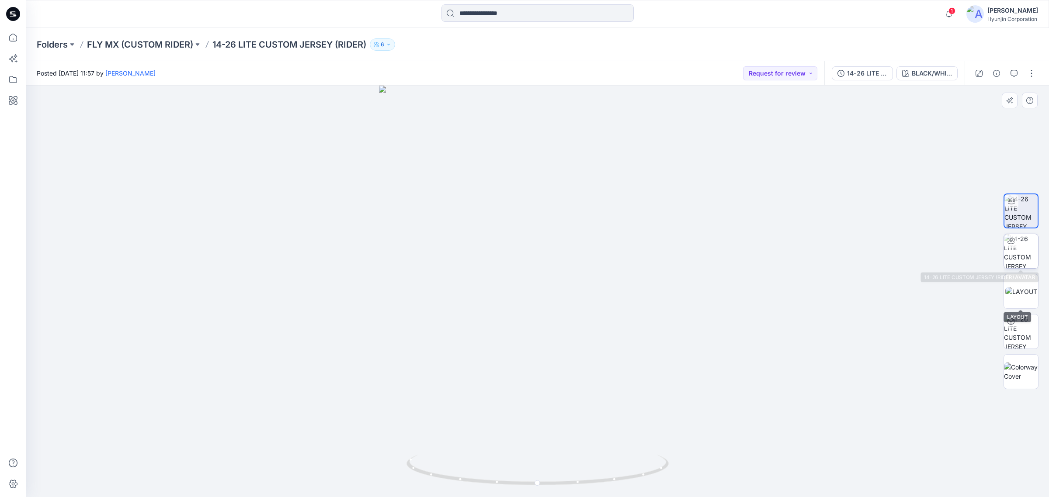
click at [1023, 245] on img at bounding box center [1021, 251] width 34 height 34
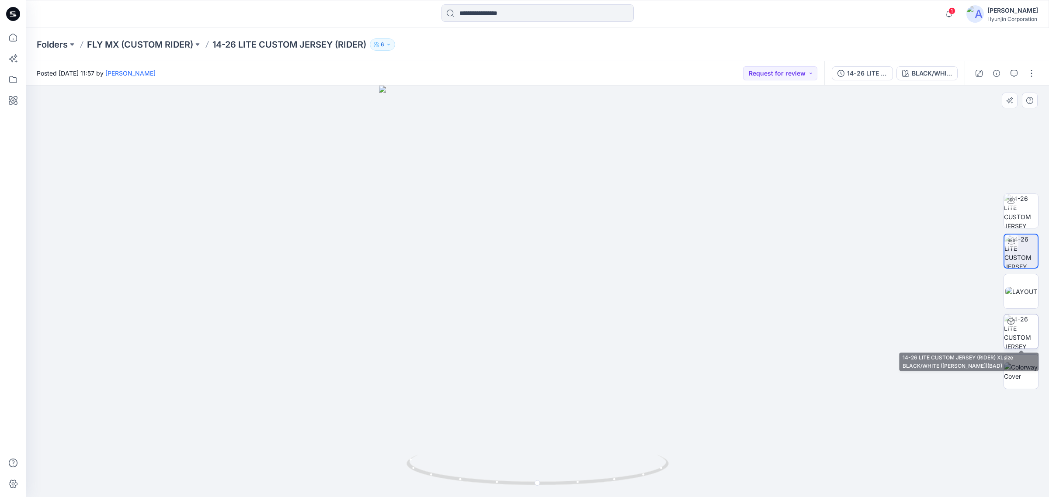
click at [1030, 333] on img at bounding box center [1021, 332] width 34 height 34
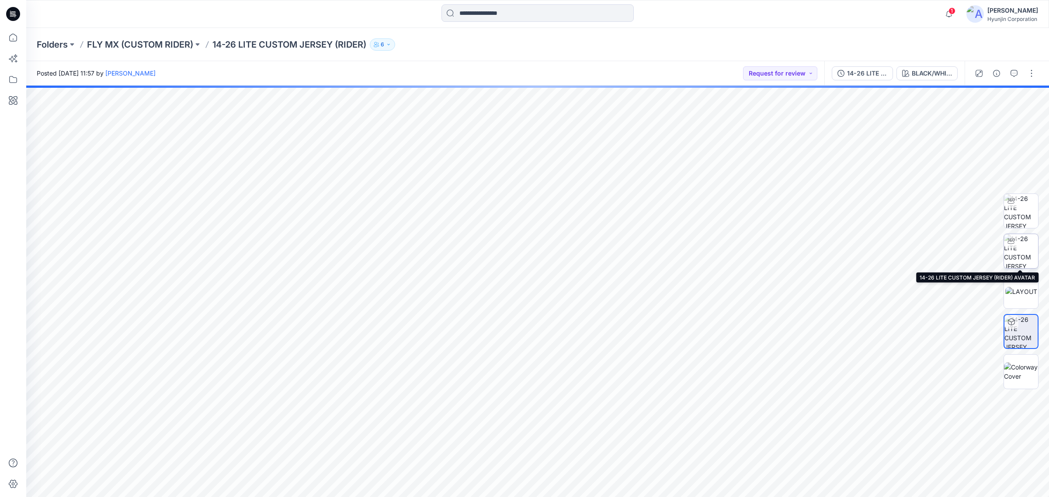
click at [1027, 256] on img at bounding box center [1021, 251] width 34 height 34
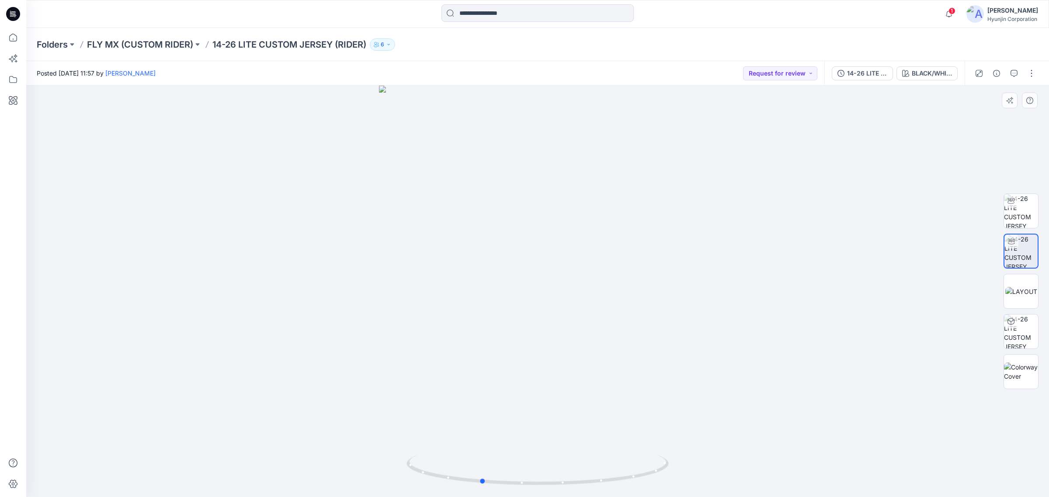
drag, startPoint x: 590, startPoint y: 427, endPoint x: 527, endPoint y: 427, distance: 63.8
click at [524, 429] on div at bounding box center [537, 292] width 1023 height 412
drag, startPoint x: 536, startPoint y: 414, endPoint x: 556, endPoint y: 378, distance: 40.9
click at [604, 412] on div at bounding box center [537, 292] width 1023 height 412
click at [182, 43] on p "FLY MX (CUSTOM RIDER)" at bounding box center [140, 44] width 106 height 12
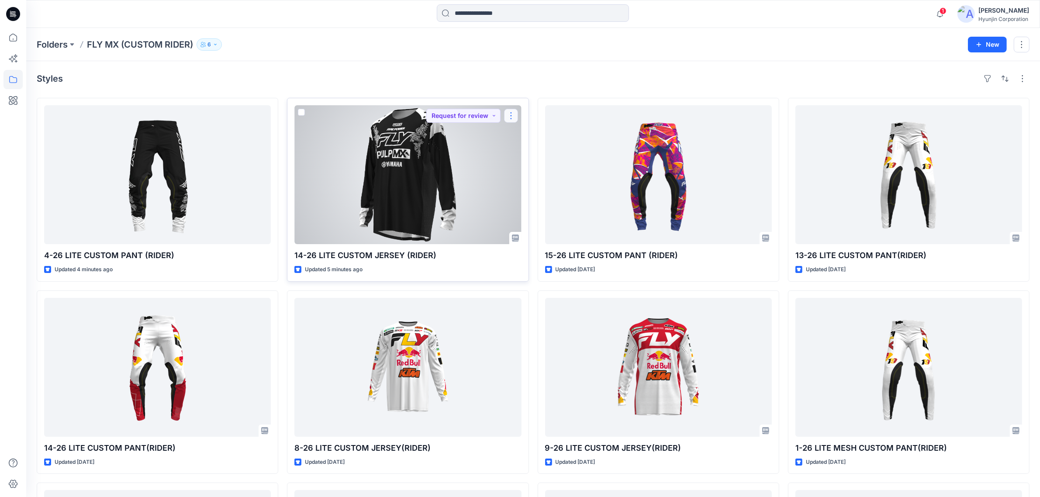
click at [510, 114] on button "button" at bounding box center [511, 116] width 14 height 14
click at [541, 135] on button "Edit" at bounding box center [553, 136] width 94 height 16
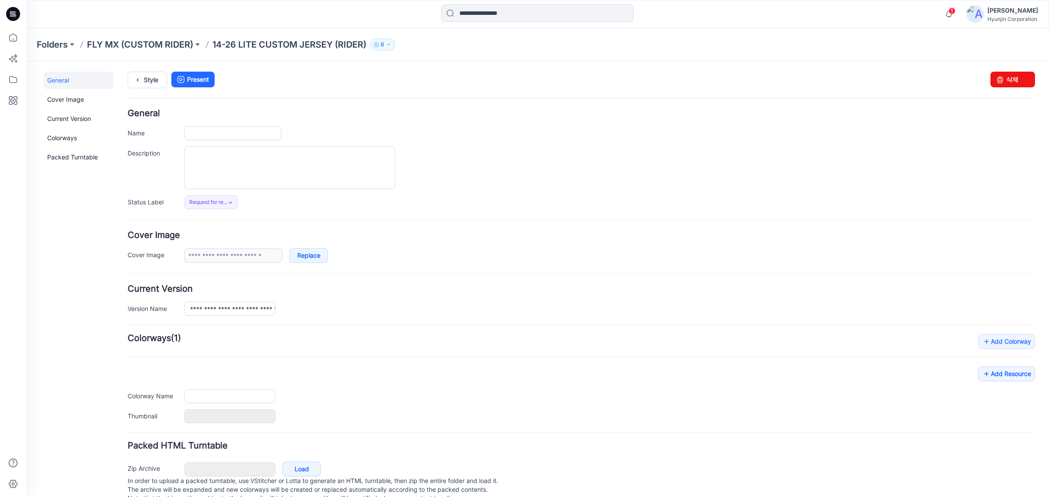
type input "**********"
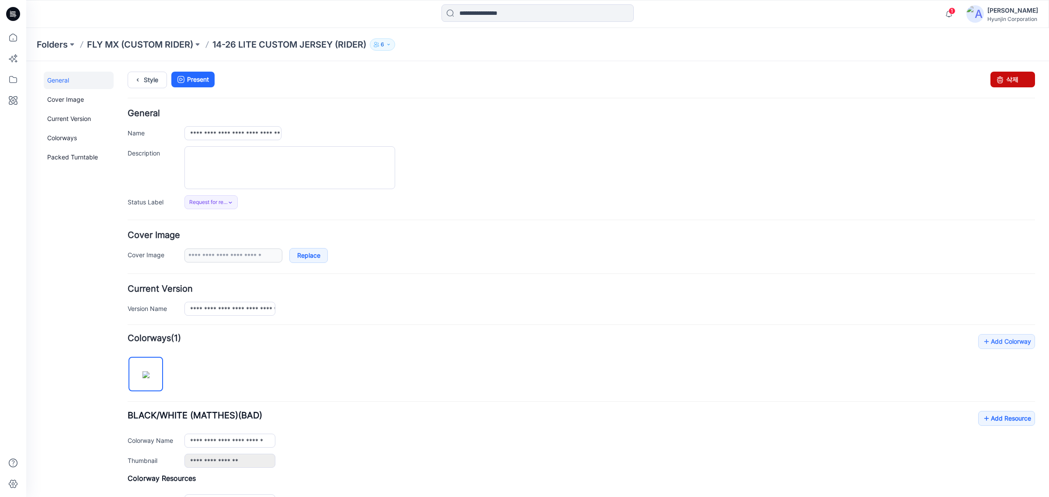
drag, startPoint x: 991, startPoint y: 79, endPoint x: 599, endPoint y: 117, distance: 393.8
click at [994, 79] on icon at bounding box center [1000, 80] width 12 height 16
